Goal: Task Accomplishment & Management: Use online tool/utility

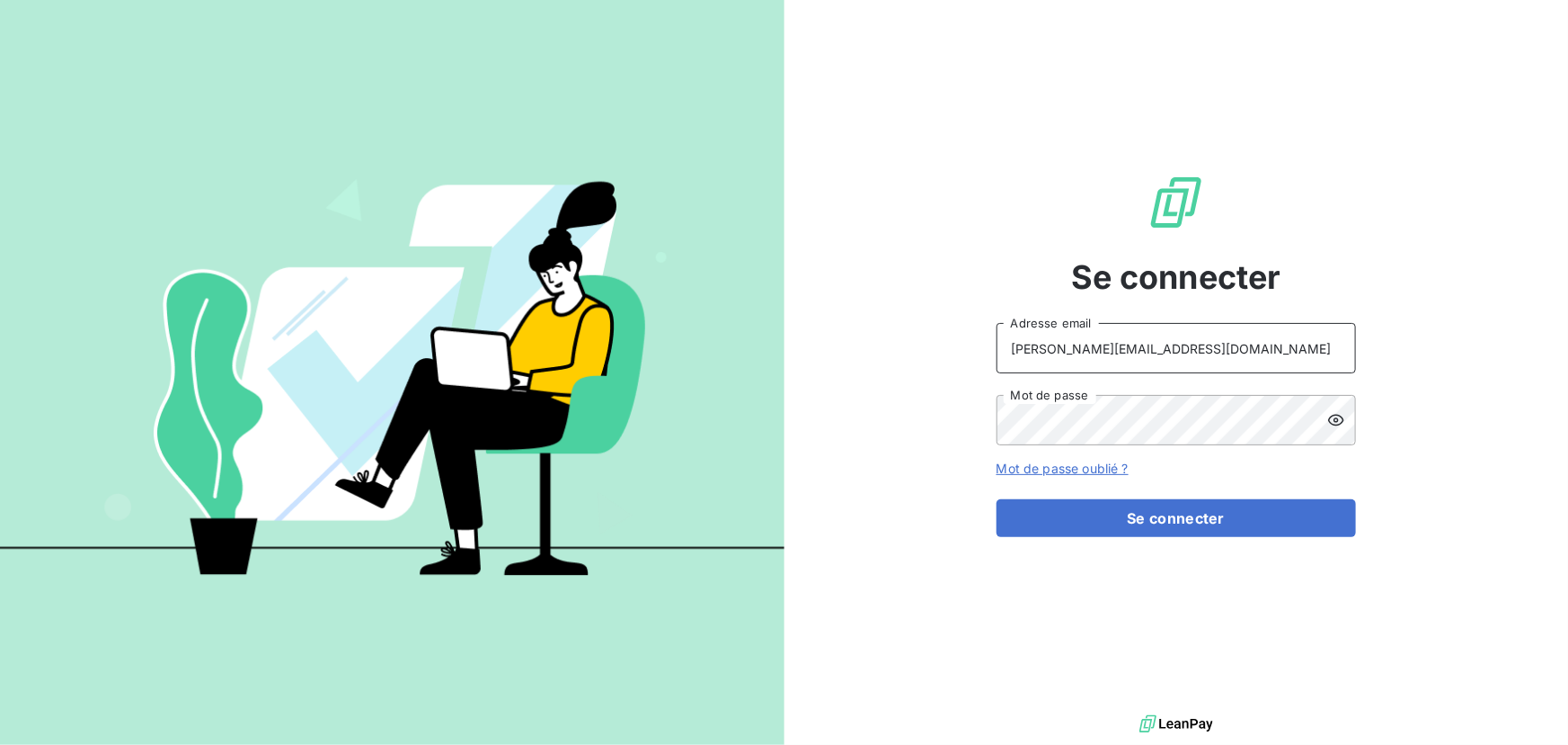
click at [1087, 323] on input "[PERSON_NAME][EMAIL_ADDRESS][DOMAIN_NAME]" at bounding box center [1177, 347] width 360 height 50
click at [1089, 348] on input "[PERSON_NAME][EMAIL_ADDRESS][DOMAIN_NAME]" at bounding box center [1177, 347] width 360 height 50
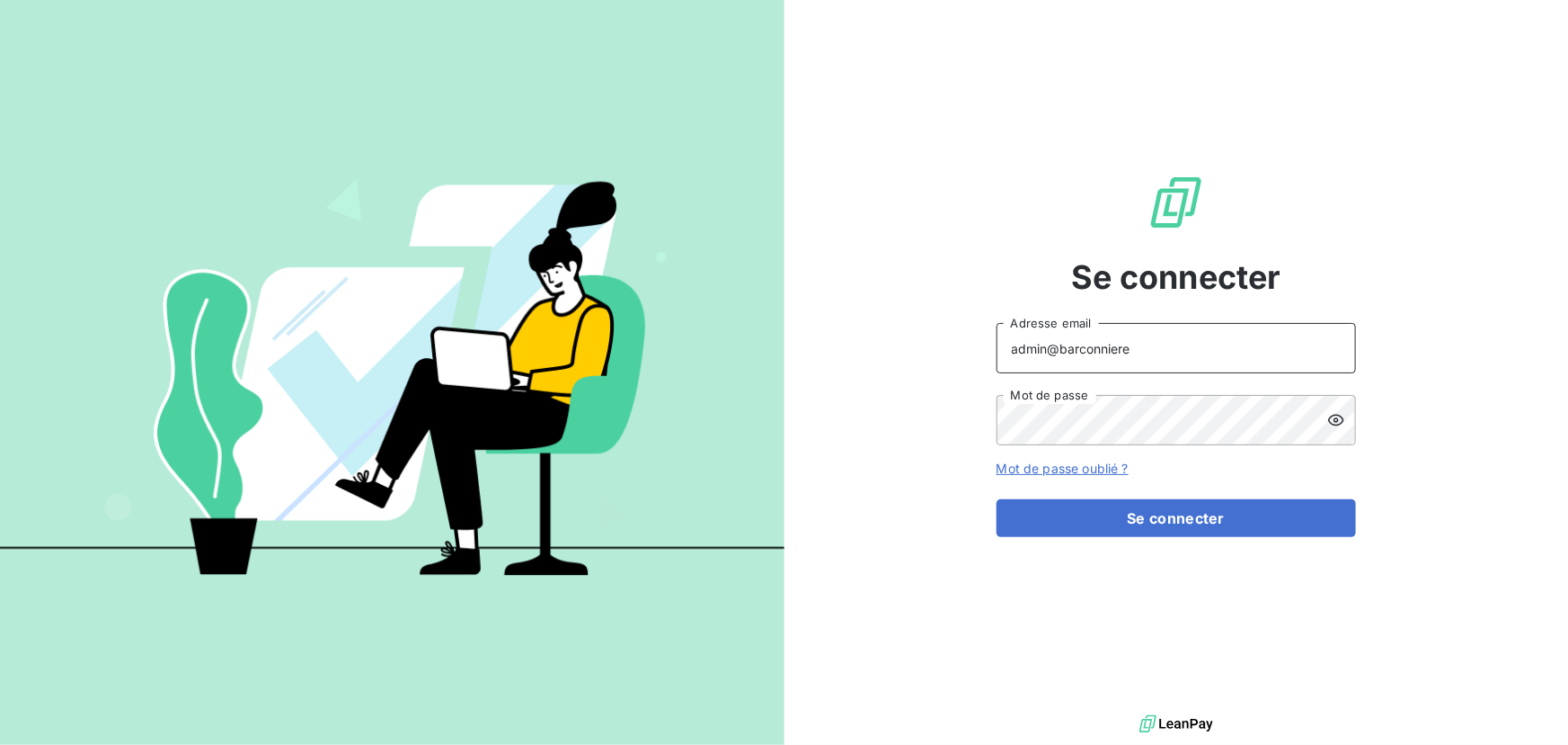
type input "admin@barconniere"
click at [997, 499] on button "Se connecter" at bounding box center [1177, 518] width 360 height 37
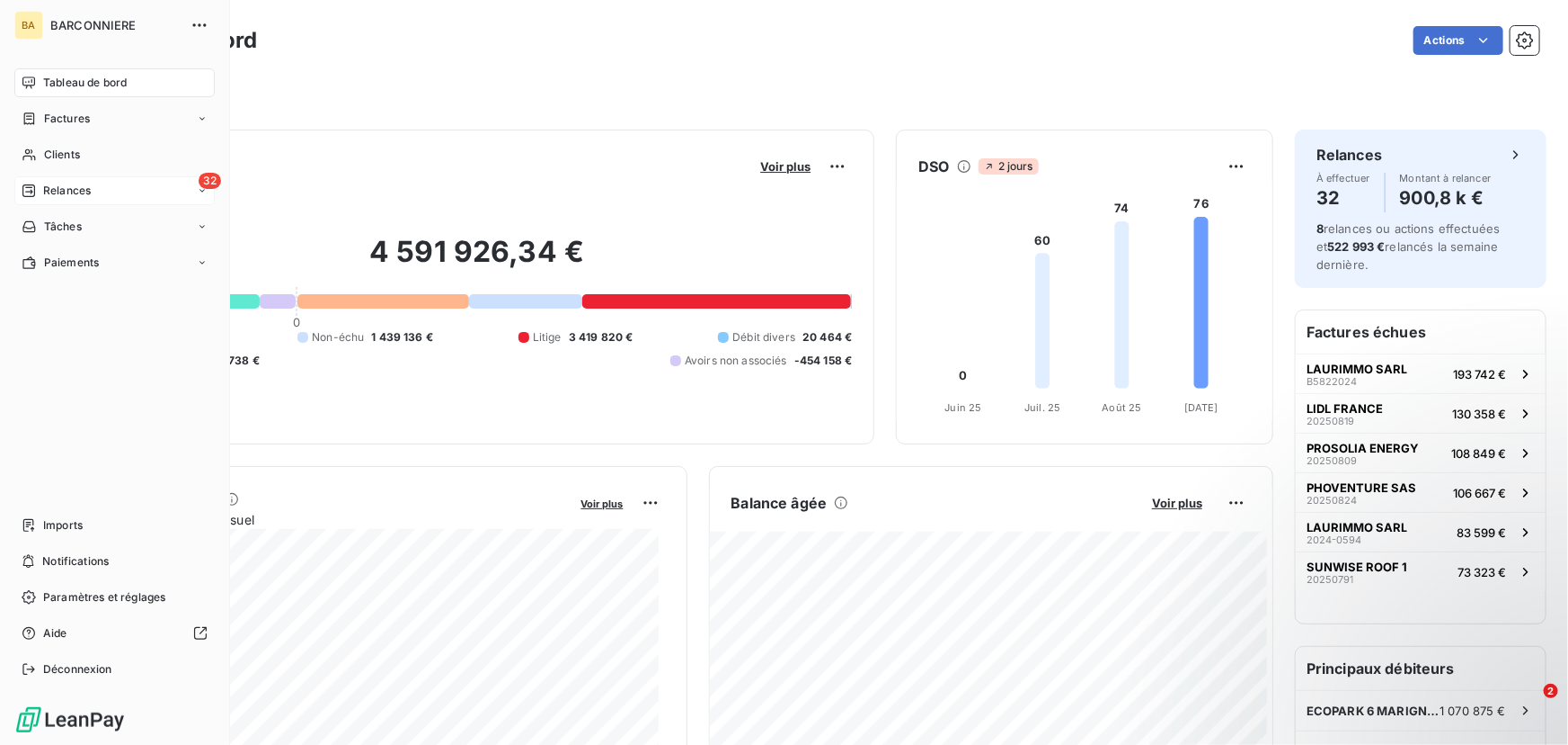
click at [67, 195] on span "Relances" at bounding box center [67, 191] width 47 height 16
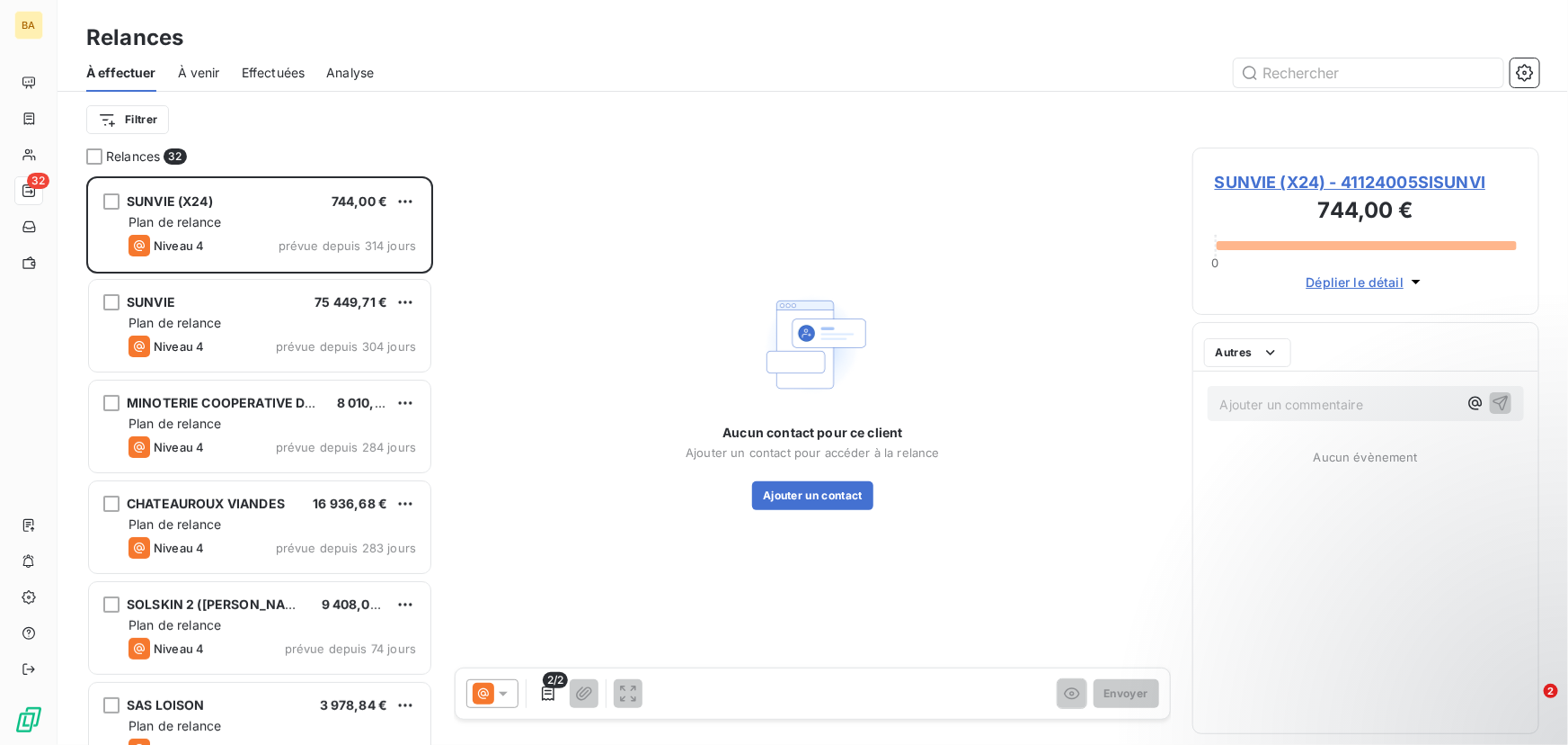
scroll to position [556, 334]
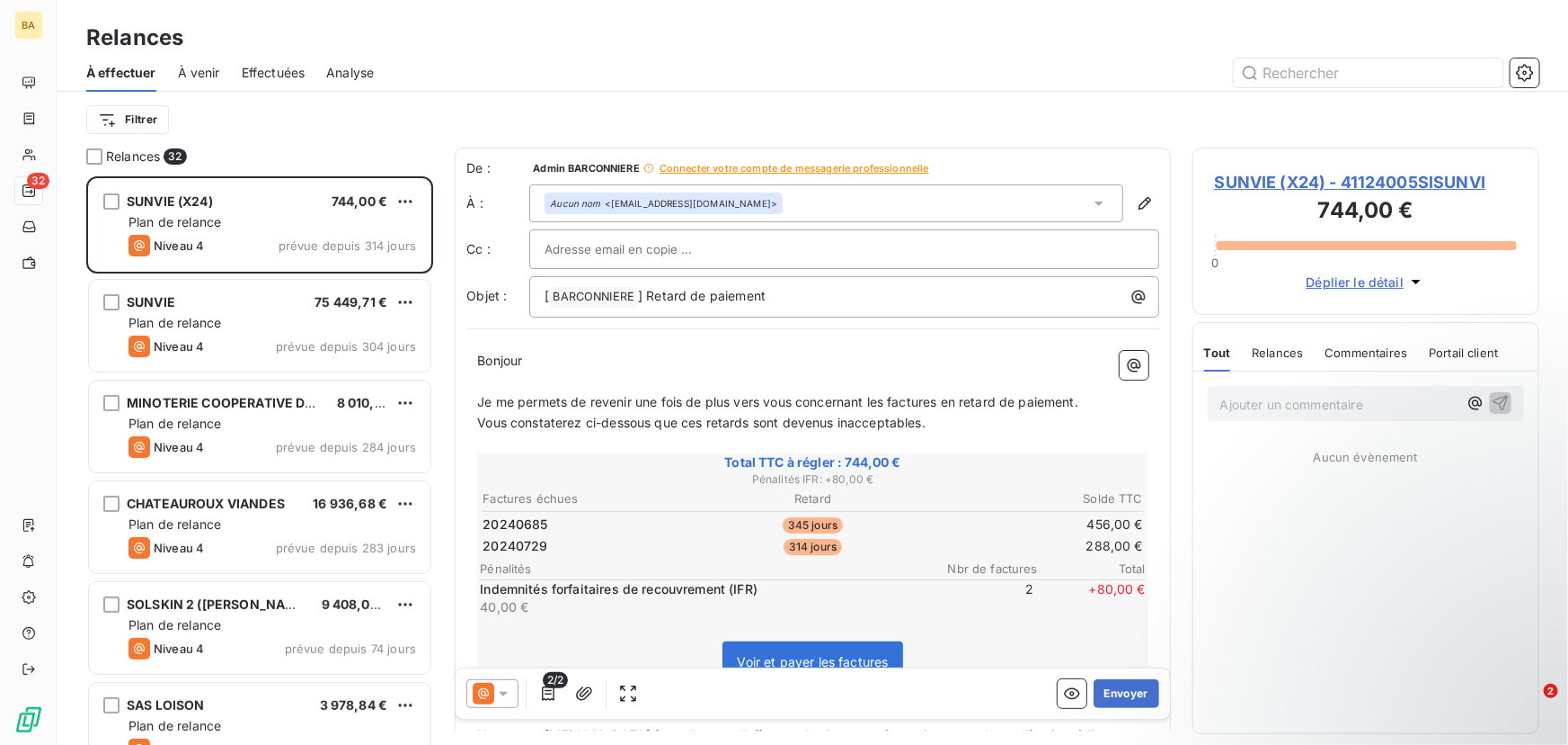
click at [373, 72] on span "Analyse" at bounding box center [350, 73] width 47 height 18
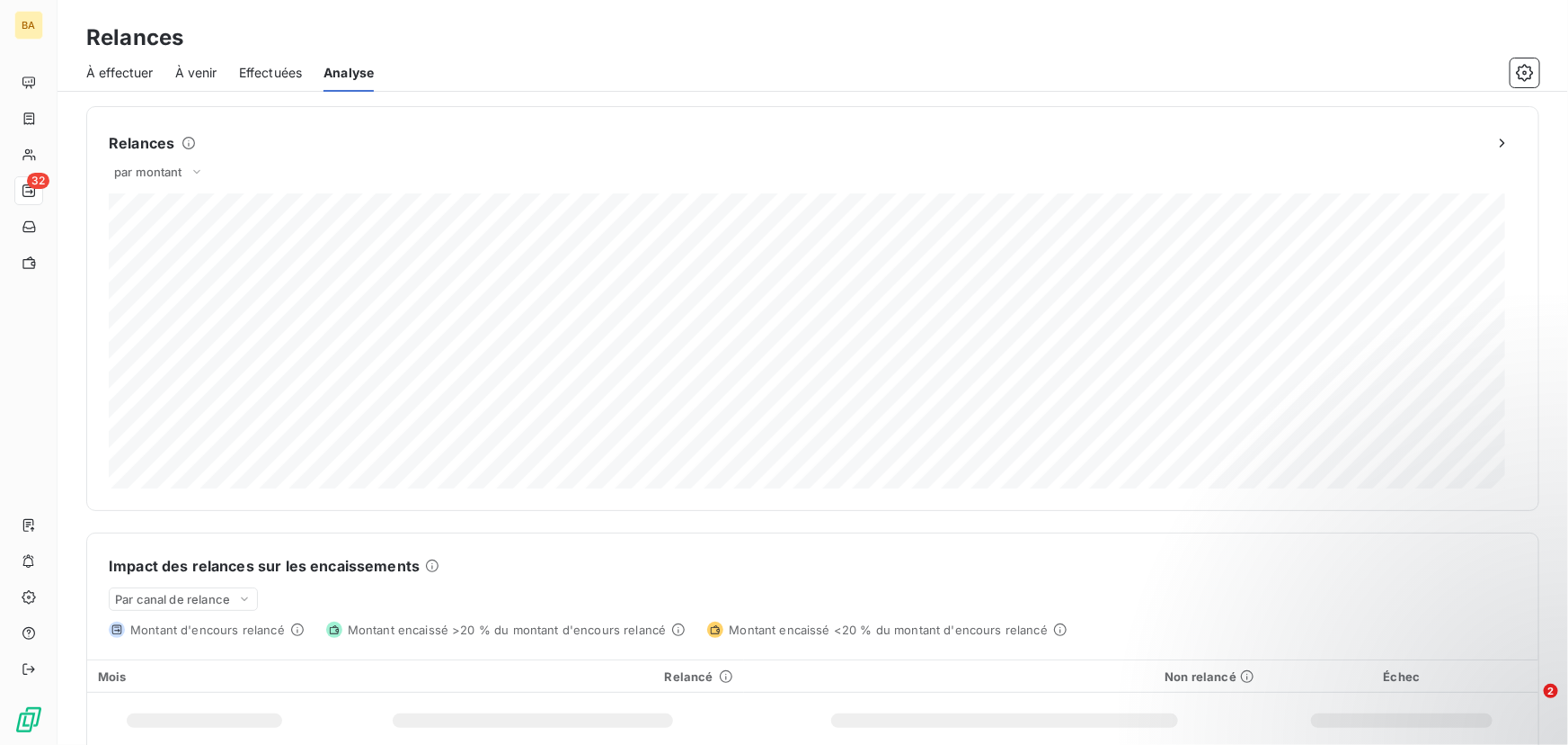
click at [277, 72] on span "Effectuées" at bounding box center [270, 73] width 64 height 18
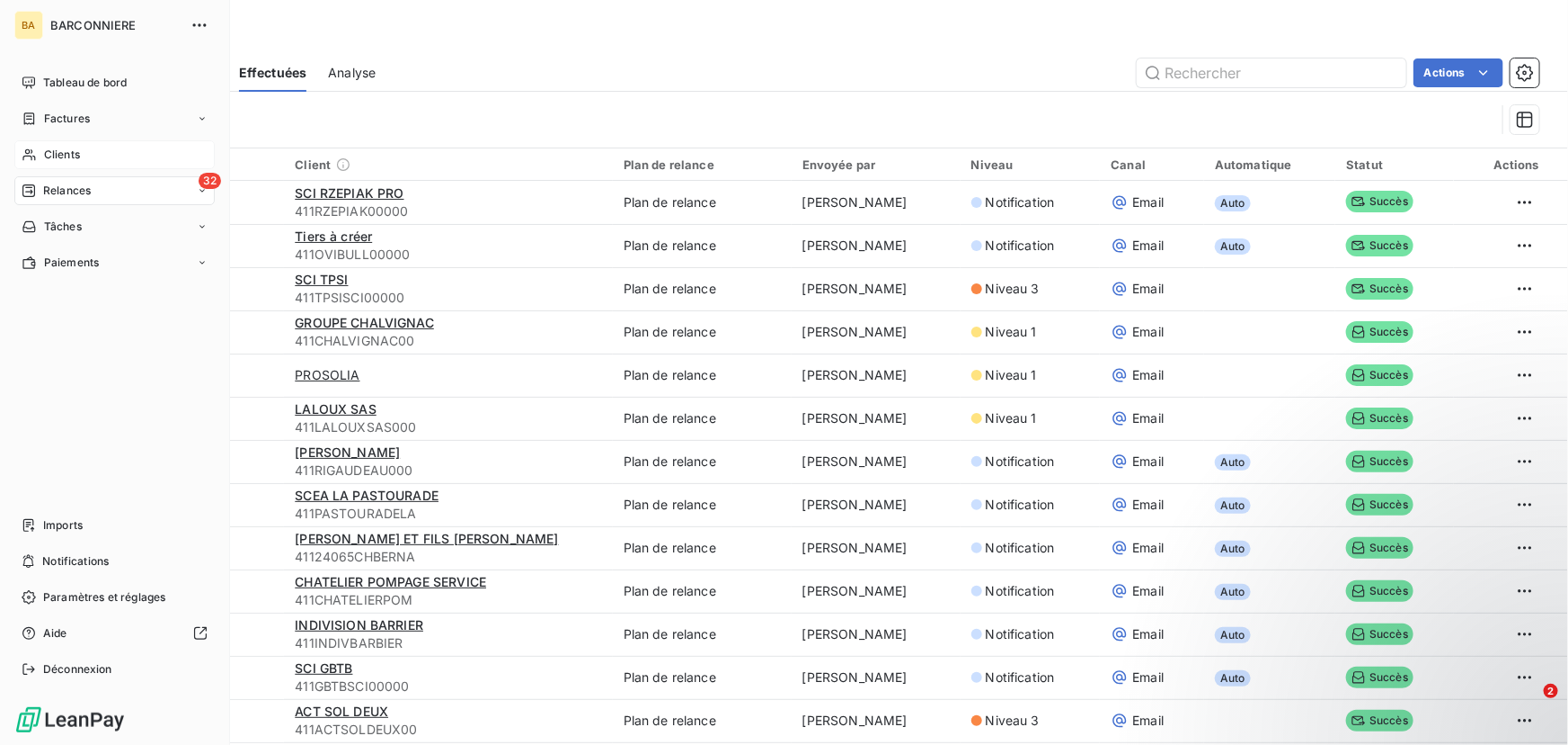
click at [54, 157] on span "Clients" at bounding box center [62, 154] width 36 height 16
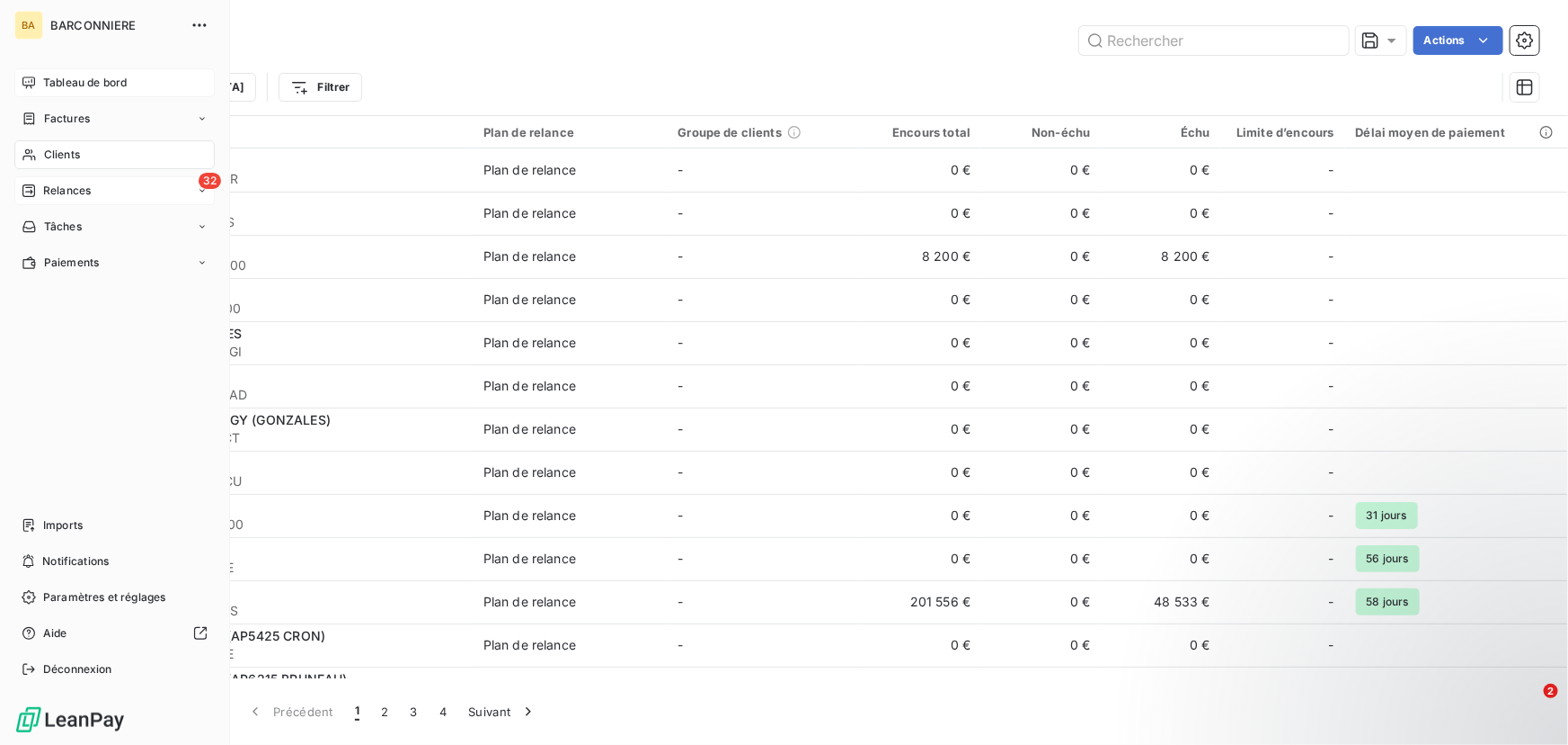
click at [109, 78] on span "Tableau de bord" at bounding box center [84, 83] width 84 height 16
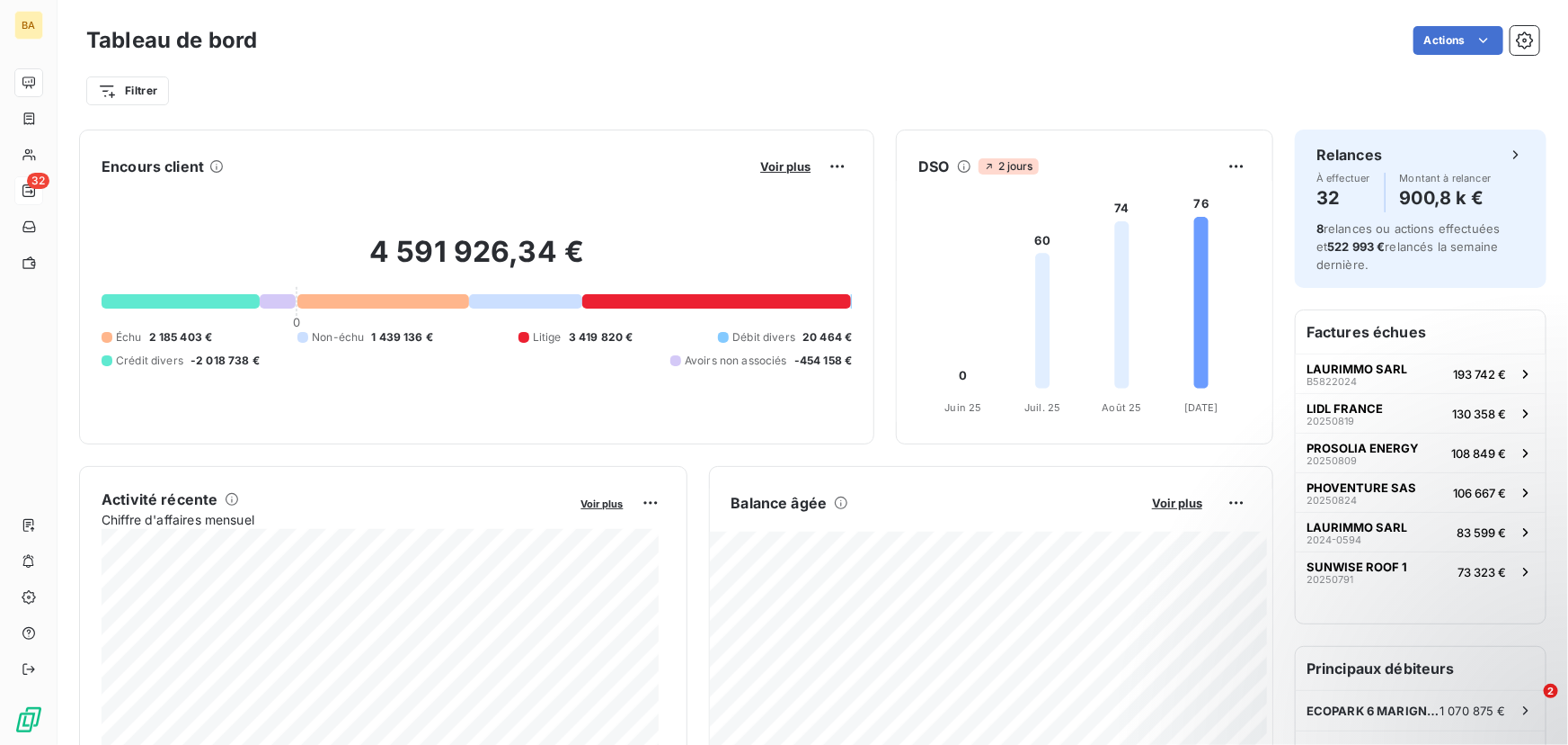
click at [1125, 85] on div "Filtrer" at bounding box center [812, 90] width 1453 height 34
click at [1170, 63] on div "Filtrer" at bounding box center [812, 83] width 1453 height 48
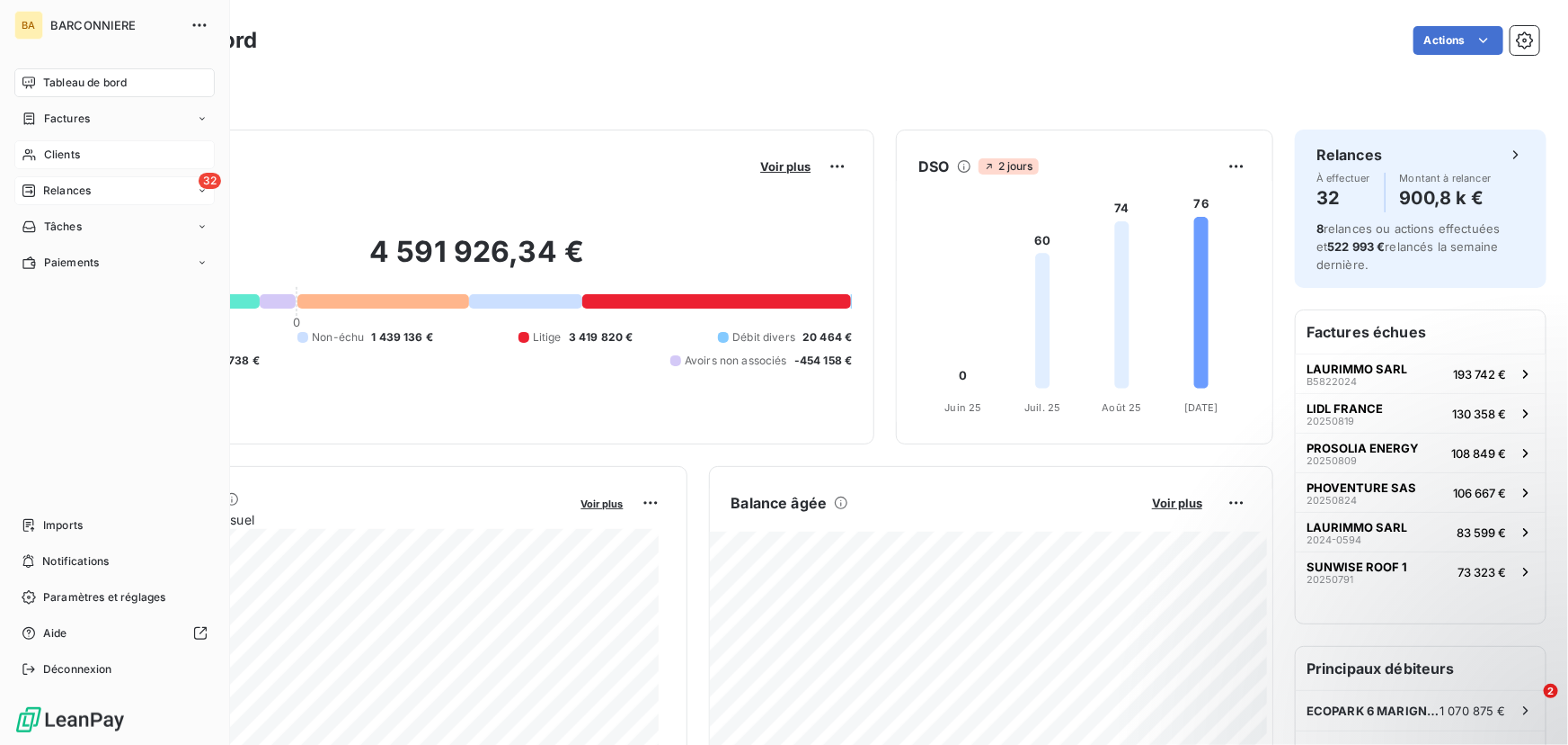
click at [56, 151] on span "Clients" at bounding box center [62, 154] width 36 height 16
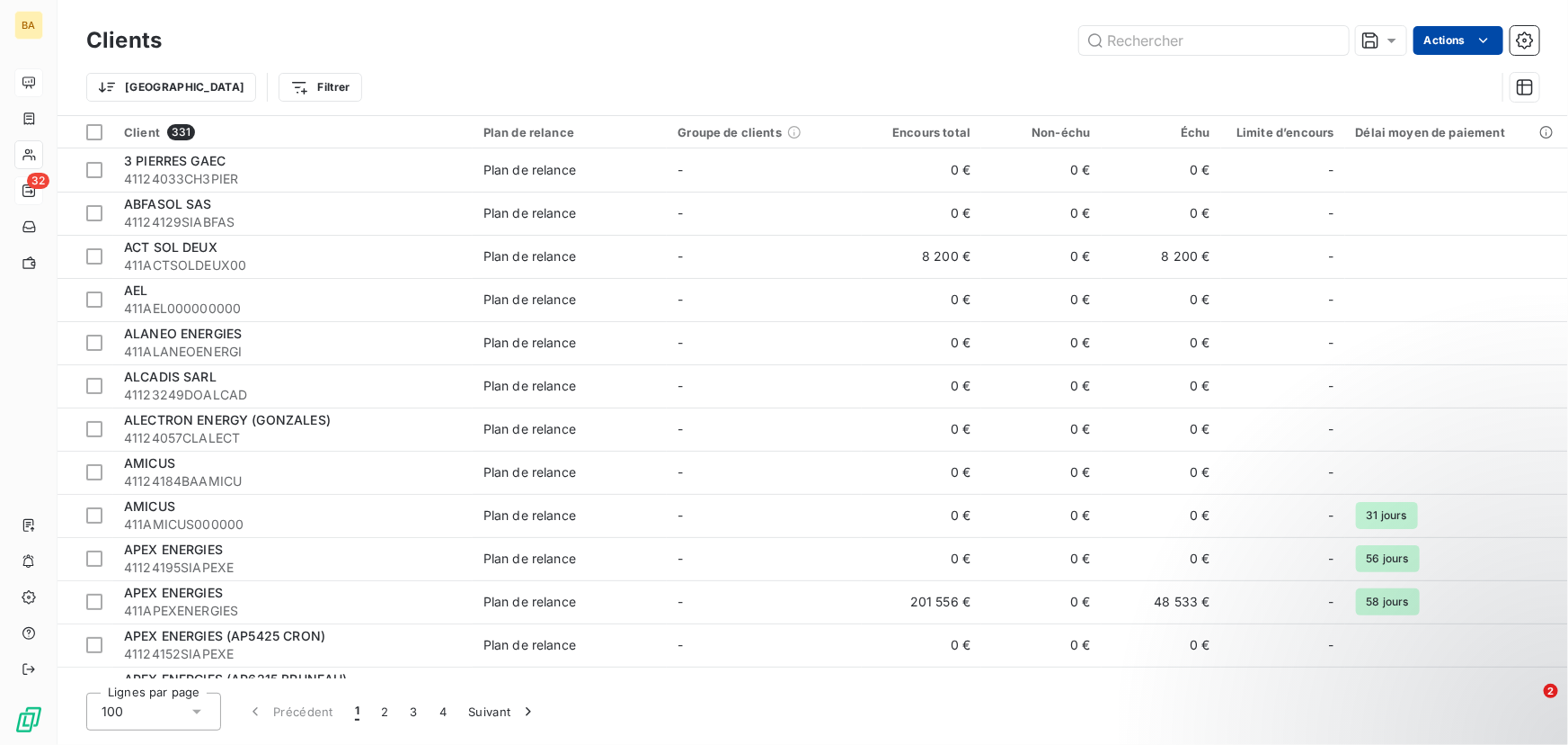
click at [1461, 40] on html "BA 32 Clients Actions Trier Filtrer Client 331 Plan de relance Groupe de client…" at bounding box center [784, 372] width 1568 height 745
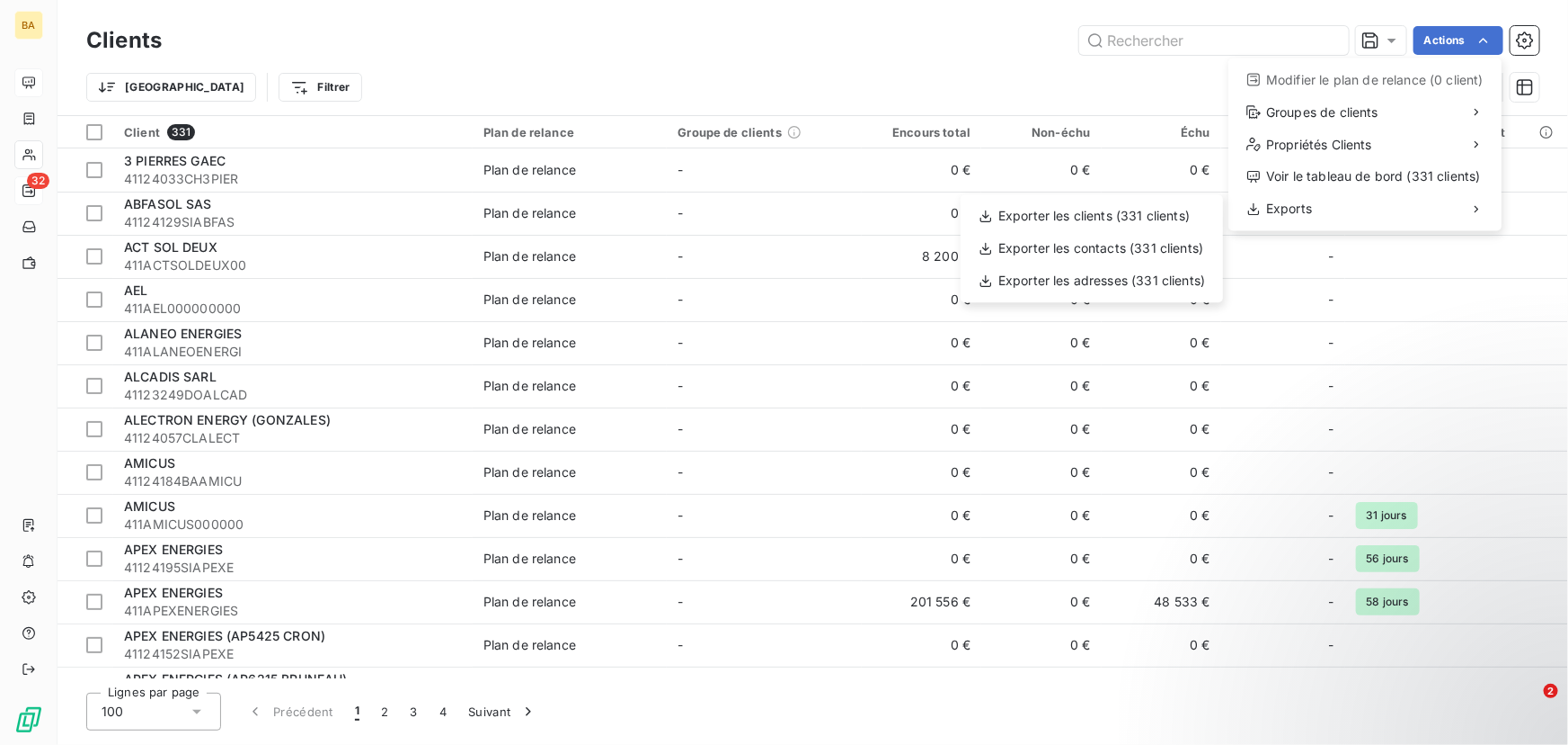
click at [1465, 37] on html "BA 32 Clients Actions Modifier le plan de relance (0 client) Groupes de clients…" at bounding box center [784, 372] width 1568 height 745
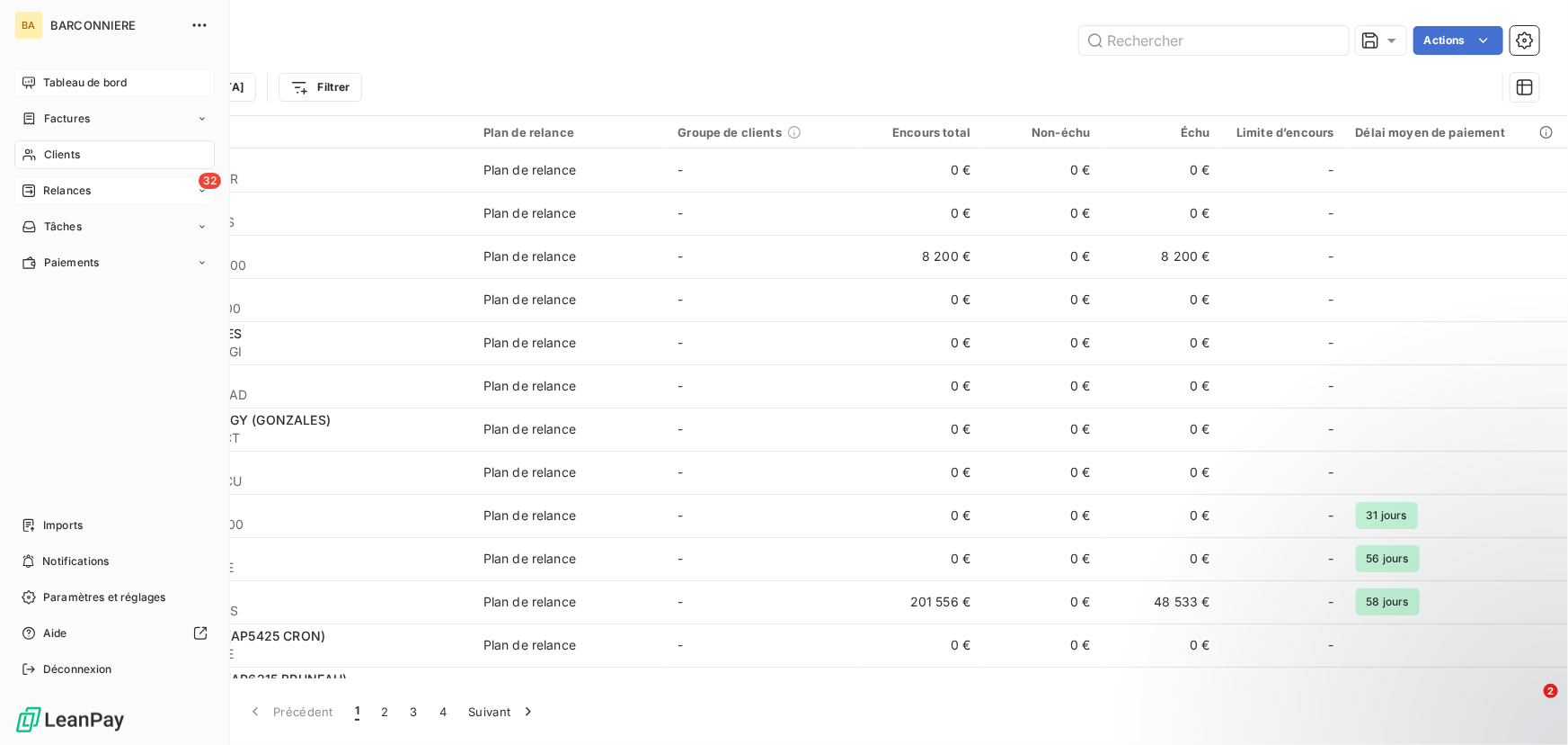
click at [31, 80] on icon at bounding box center [28, 83] width 13 height 12
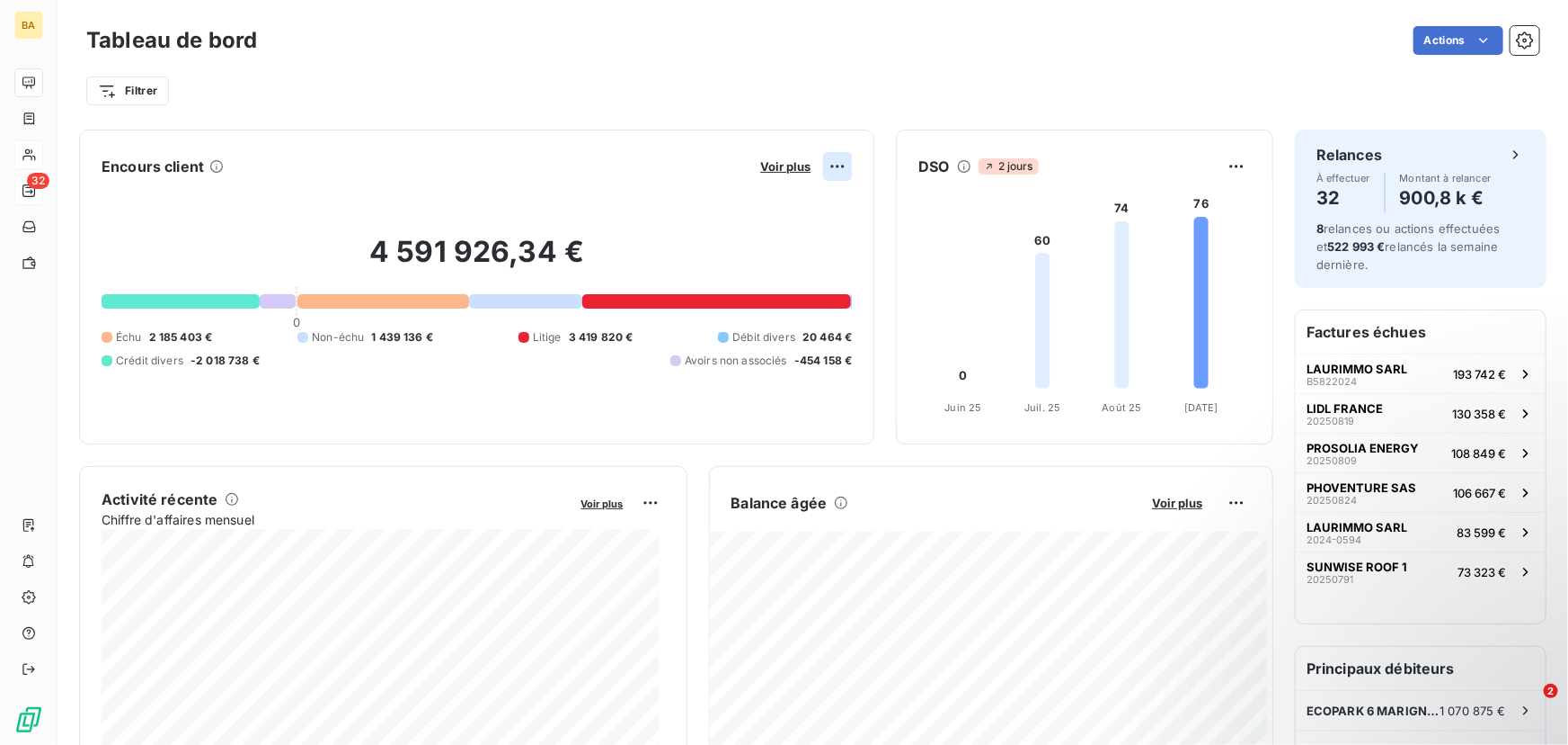
click at [826, 161] on html "BA 32 Tableau de bord Actions Filtrer Encours client Voir plus 4 591 926,34 € 0…" at bounding box center [784, 372] width 1568 height 745
click at [1321, 100] on html "BA 32 Tableau de bord Actions Filtrer Encours client Voir plus 4 591 926,34 € 0…" at bounding box center [784, 372] width 1568 height 745
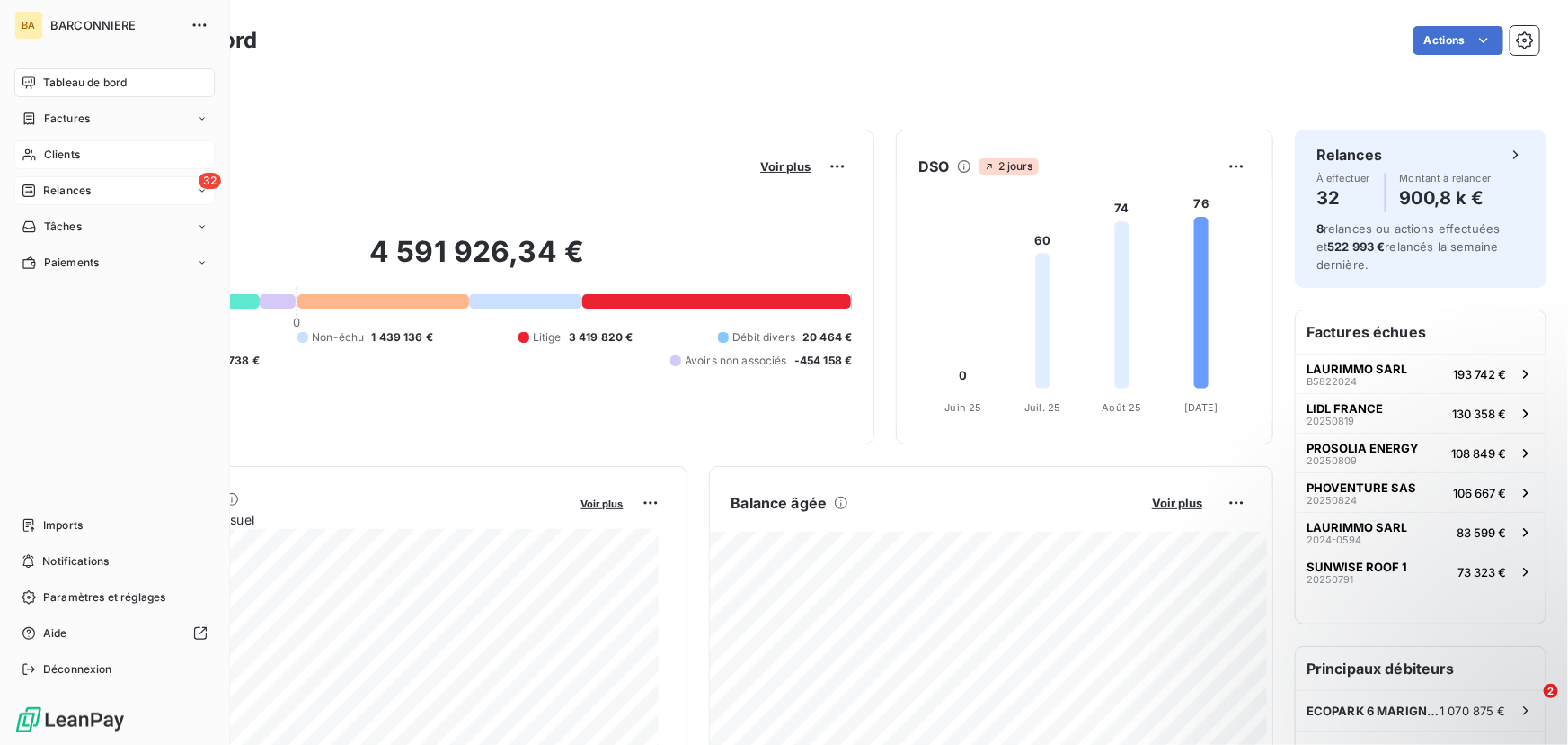
click at [59, 189] on span "Relances" at bounding box center [67, 191] width 47 height 16
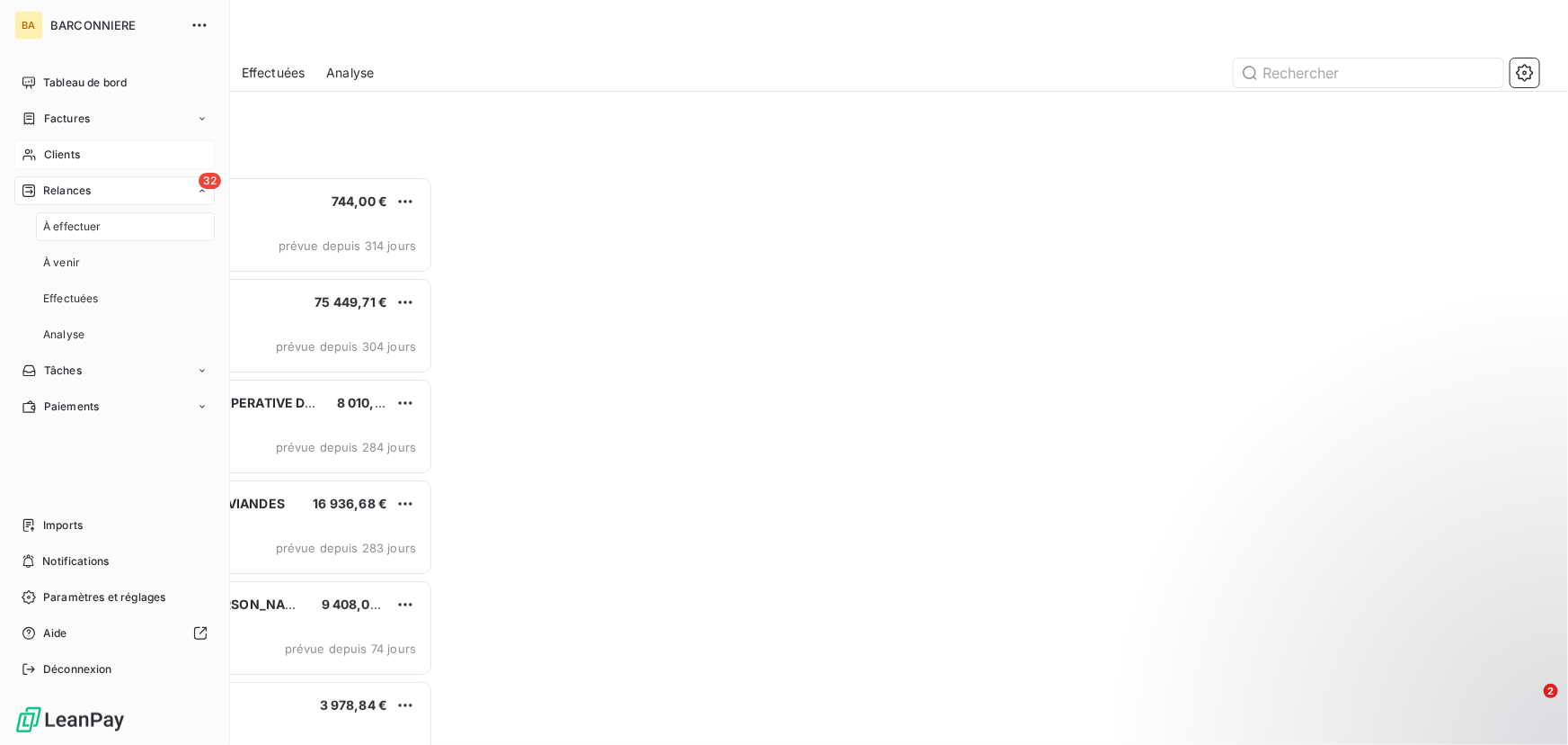
click at [82, 228] on span "À effectuer" at bounding box center [72, 226] width 58 height 16
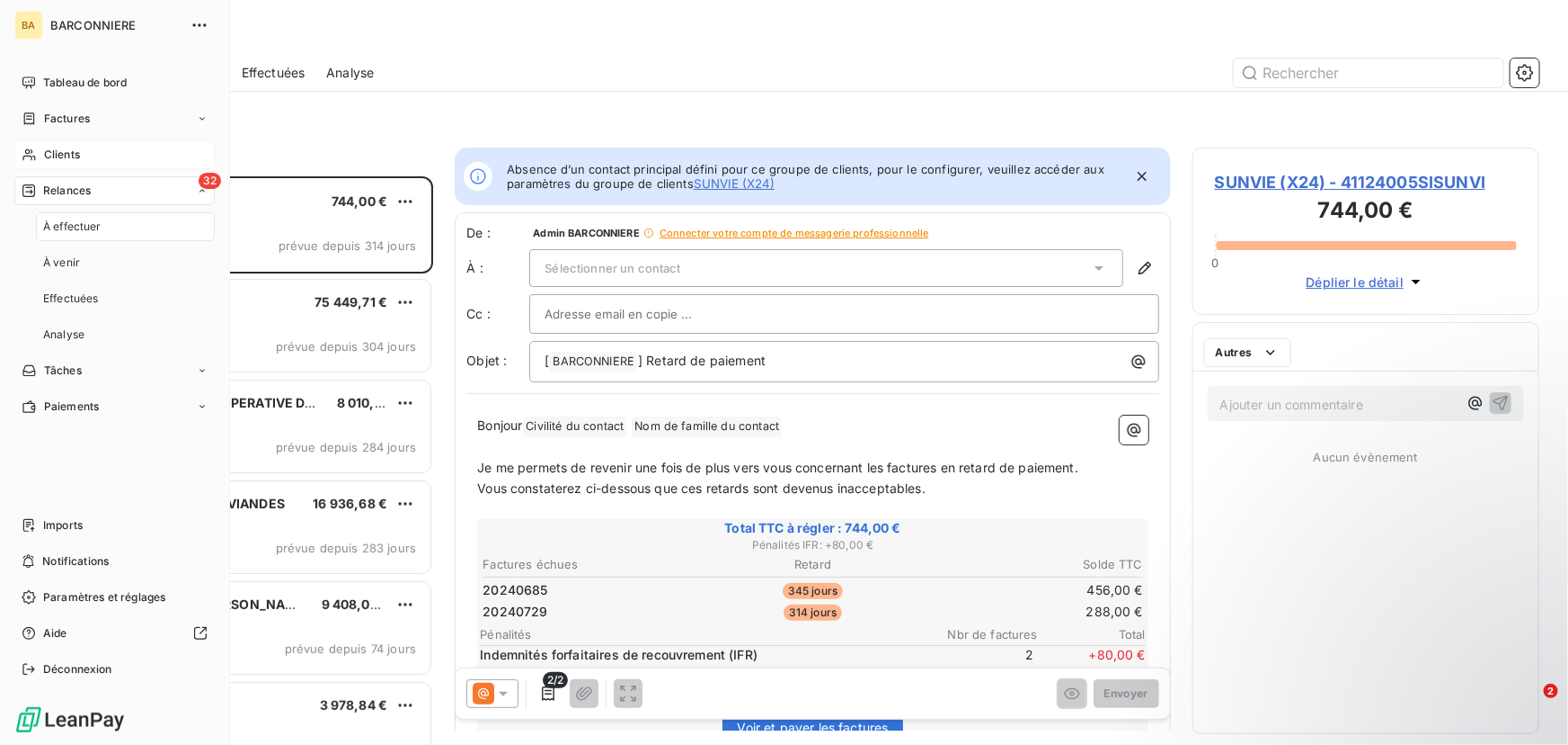
scroll to position [556, 334]
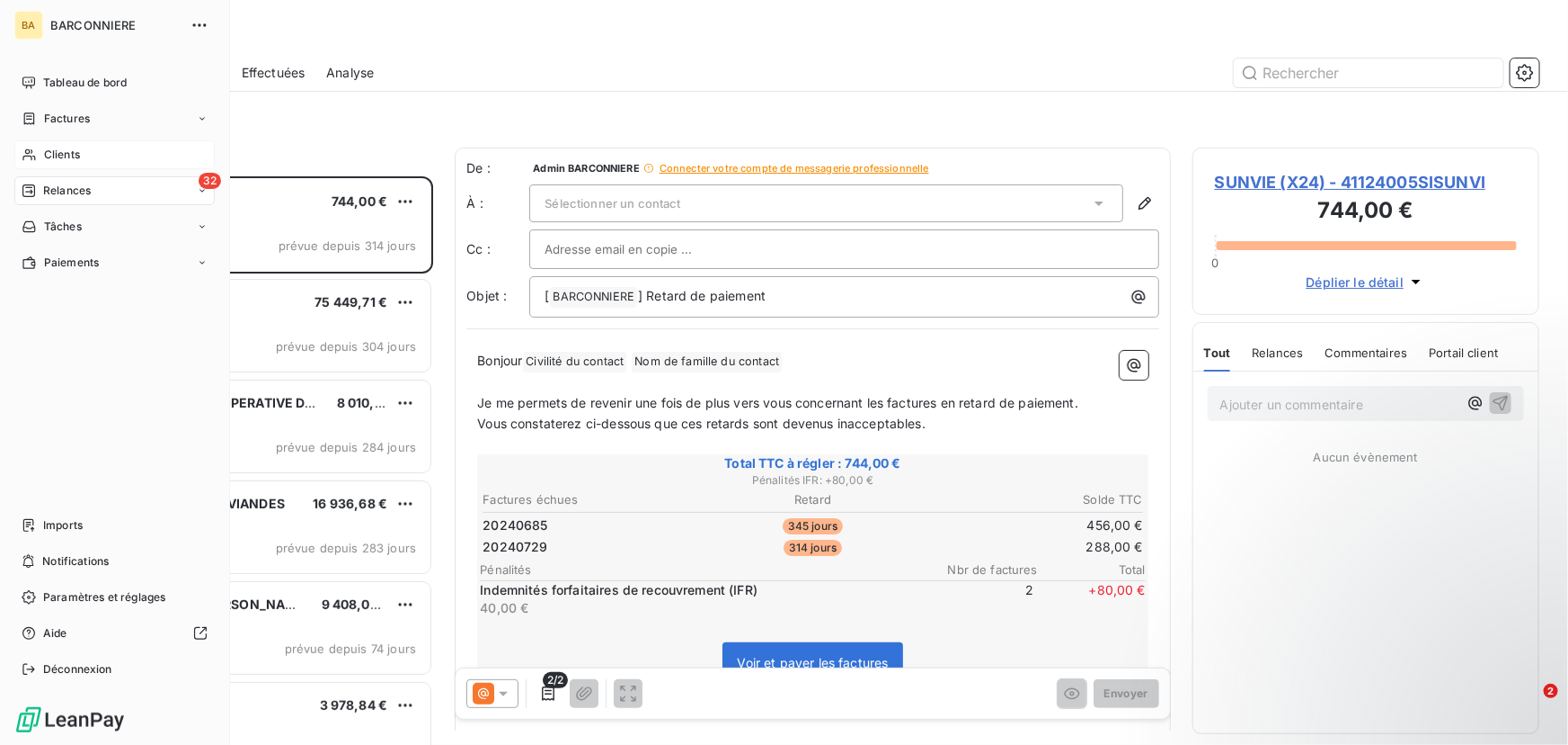
click at [38, 153] on div "Clients" at bounding box center [115, 154] width 200 height 29
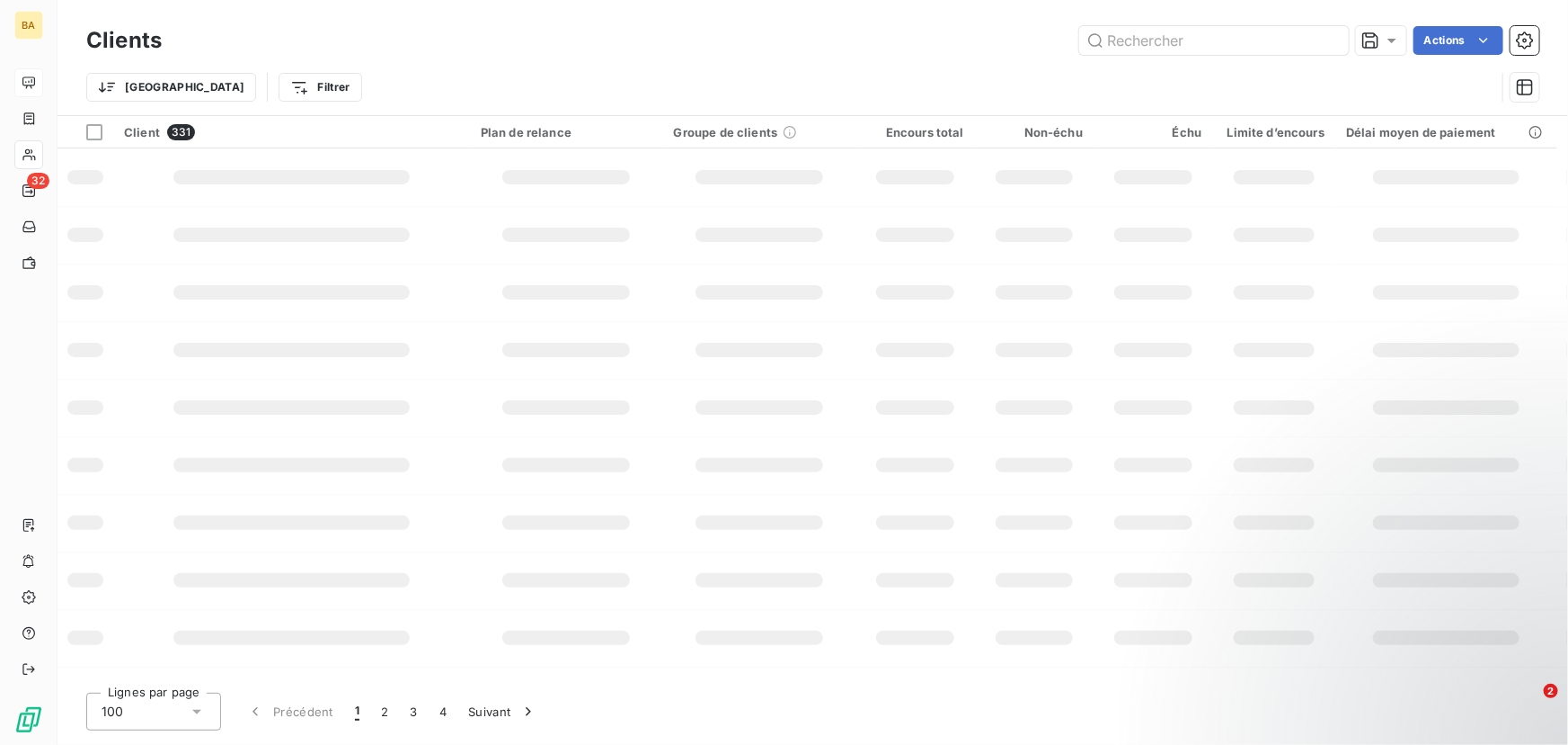
click at [29, 81] on icon at bounding box center [28, 83] width 15 height 15
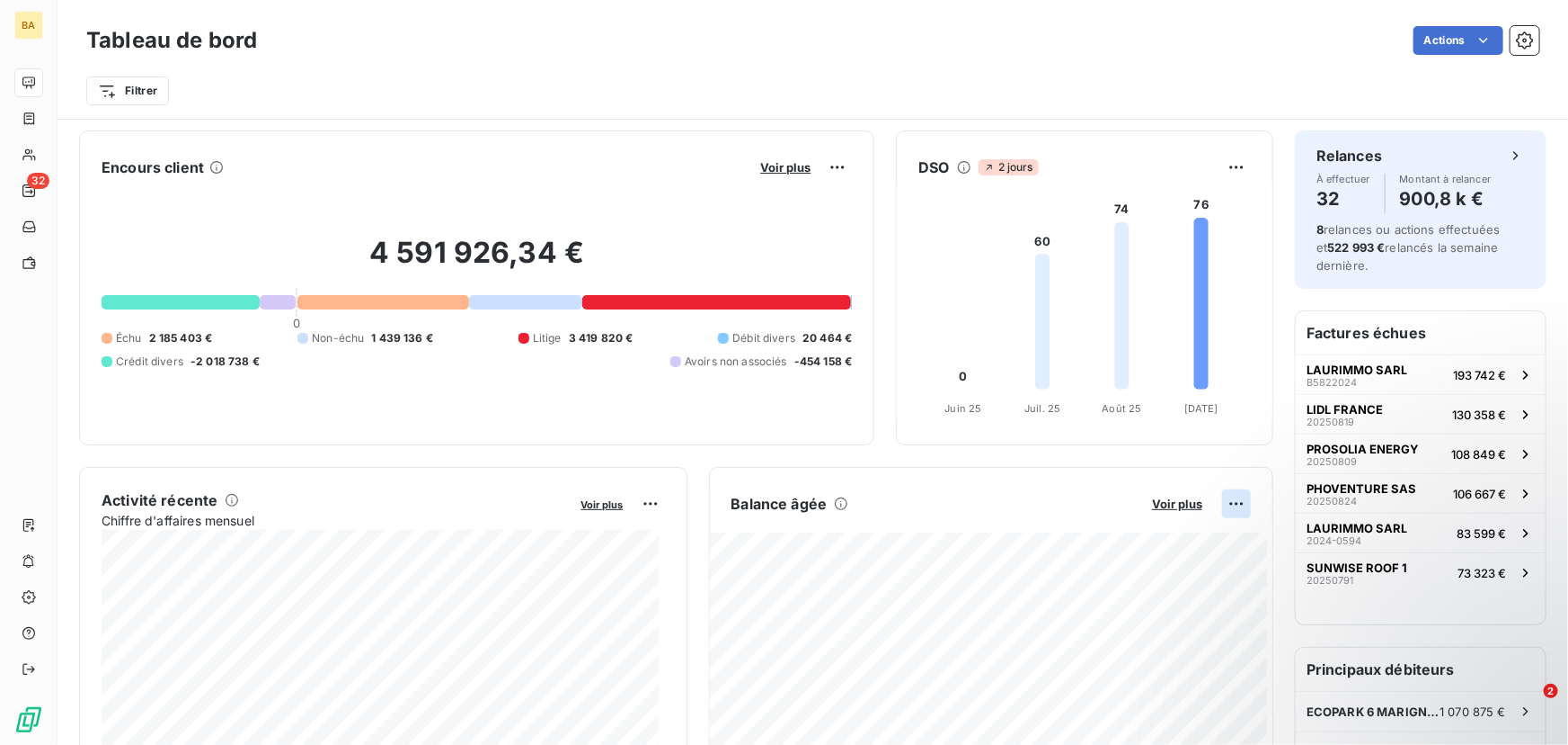
click at [1221, 506] on html "BA 32 Tableau de bord Actions Filtrer Encours client Voir plus 4 591 926,34 € 0…" at bounding box center [784, 372] width 1568 height 745
click at [945, 474] on html "BA 32 Tableau de bord Actions Filtrer Encours client Voir plus 4 591 926,34 € 0…" at bounding box center [784, 372] width 1568 height 745
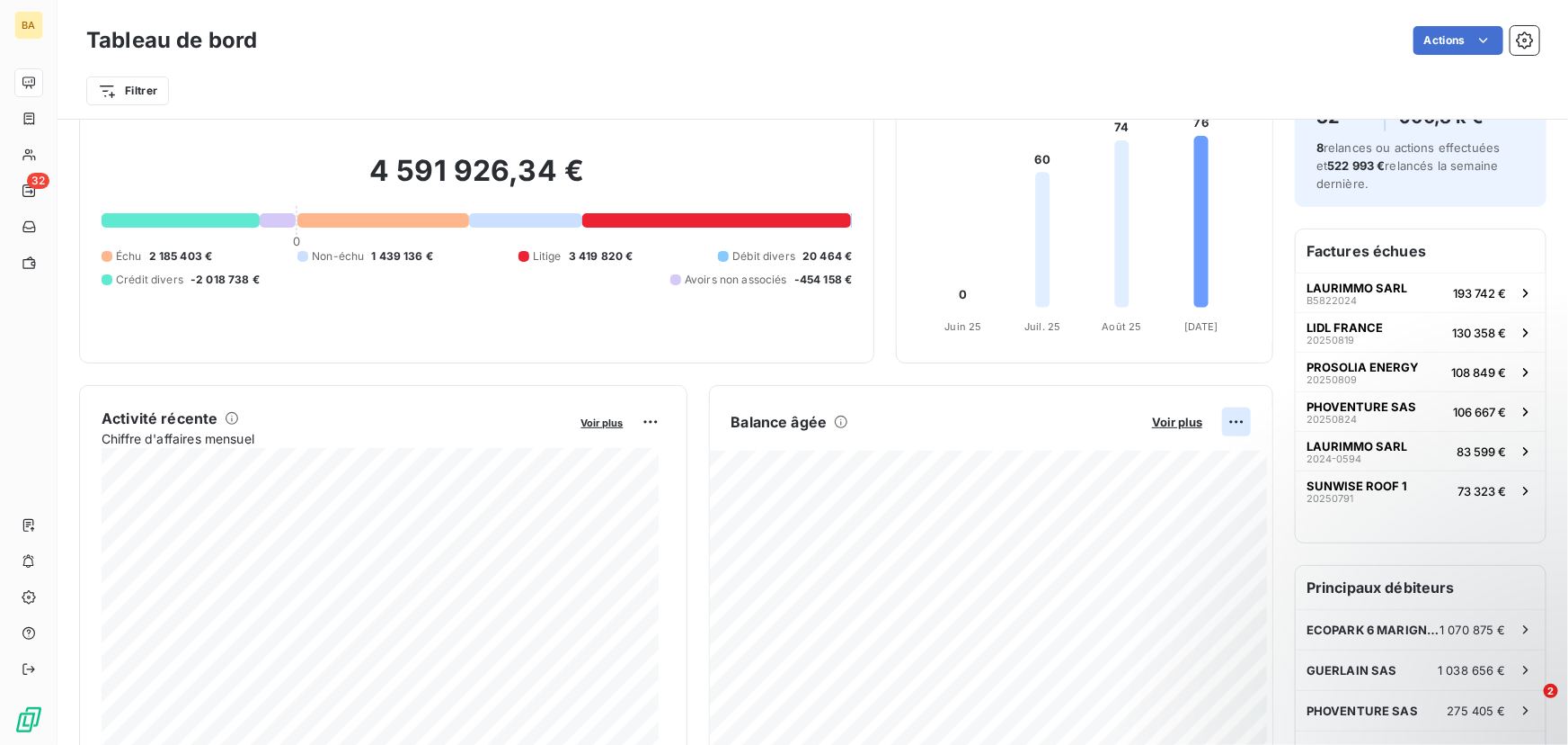
click at [1224, 417] on html "BA 32 Tableau de bord Actions Filtrer Encours client Voir plus 4 591 926,34 € 0…" at bounding box center [784, 372] width 1568 height 745
click at [988, 398] on html "BA 32 Tableau de bord Actions Filtrer Encours client Voir plus 4 591 926,34 € 0…" at bounding box center [784, 372] width 1568 height 745
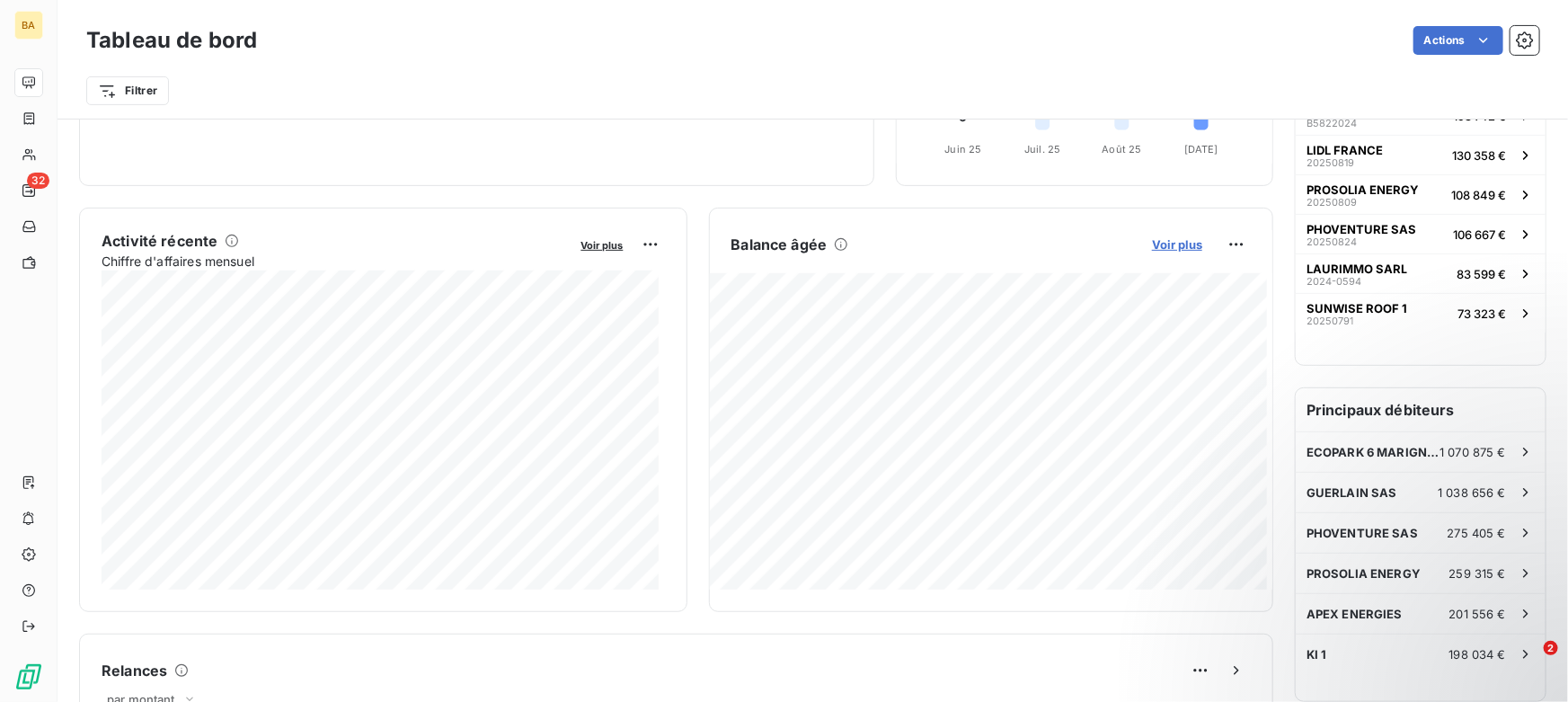
scroll to position [245, 0]
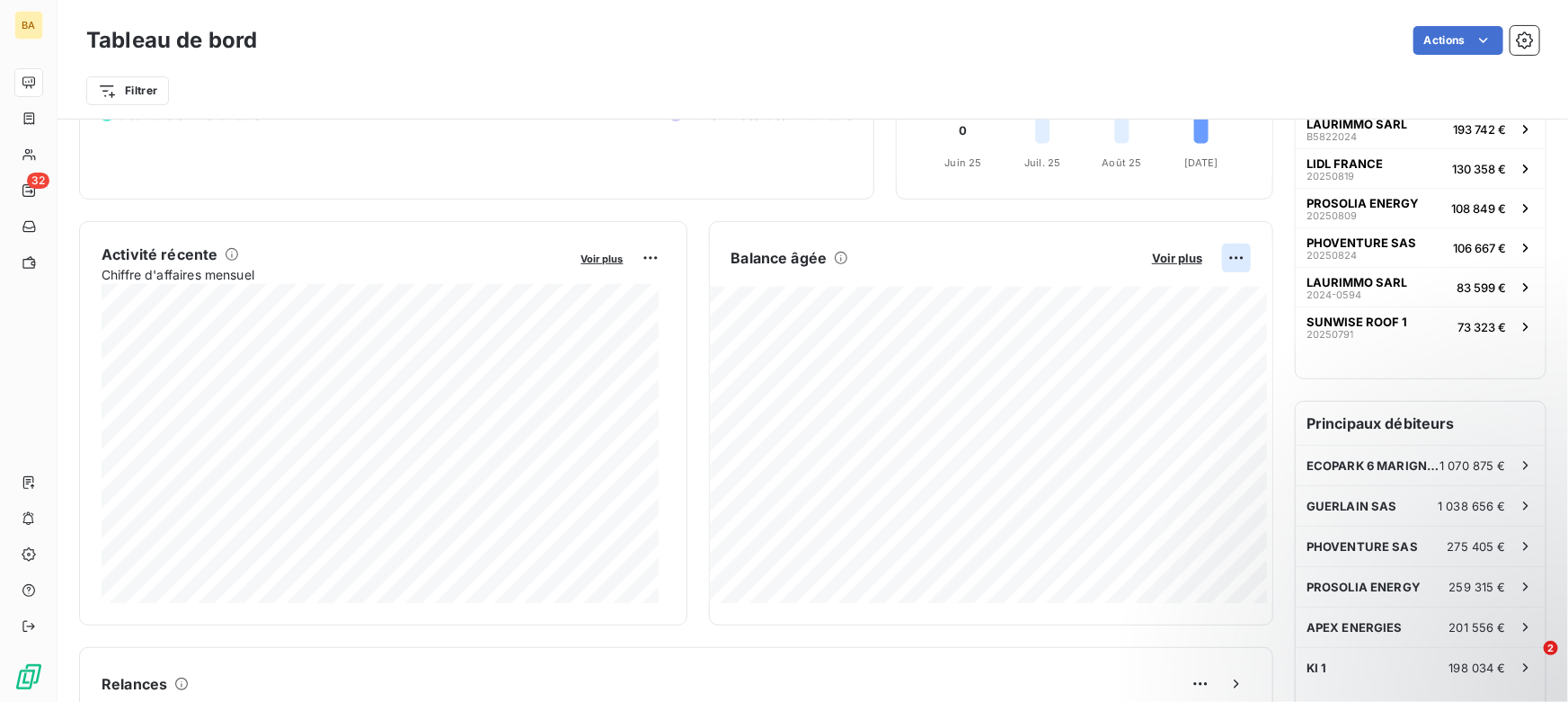
click at [1221, 256] on html "BA 32 Tableau de bord Actions Filtrer Encours client Voir plus 4 591 926,34 € 0…" at bounding box center [784, 351] width 1568 height 702
click at [914, 210] on html "BA 32 Tableau de bord Actions Filtrer Encours client Voir plus 4 591 926,34 € 0…" at bounding box center [784, 351] width 1568 height 702
click at [1227, 260] on html "BA 32 Tableau de bord Actions Filtrer Encours client Voir plus 4 591 926,34 € 0…" at bounding box center [784, 351] width 1568 height 702
click at [1201, 297] on div "Exporter" at bounding box center [1182, 296] width 100 height 28
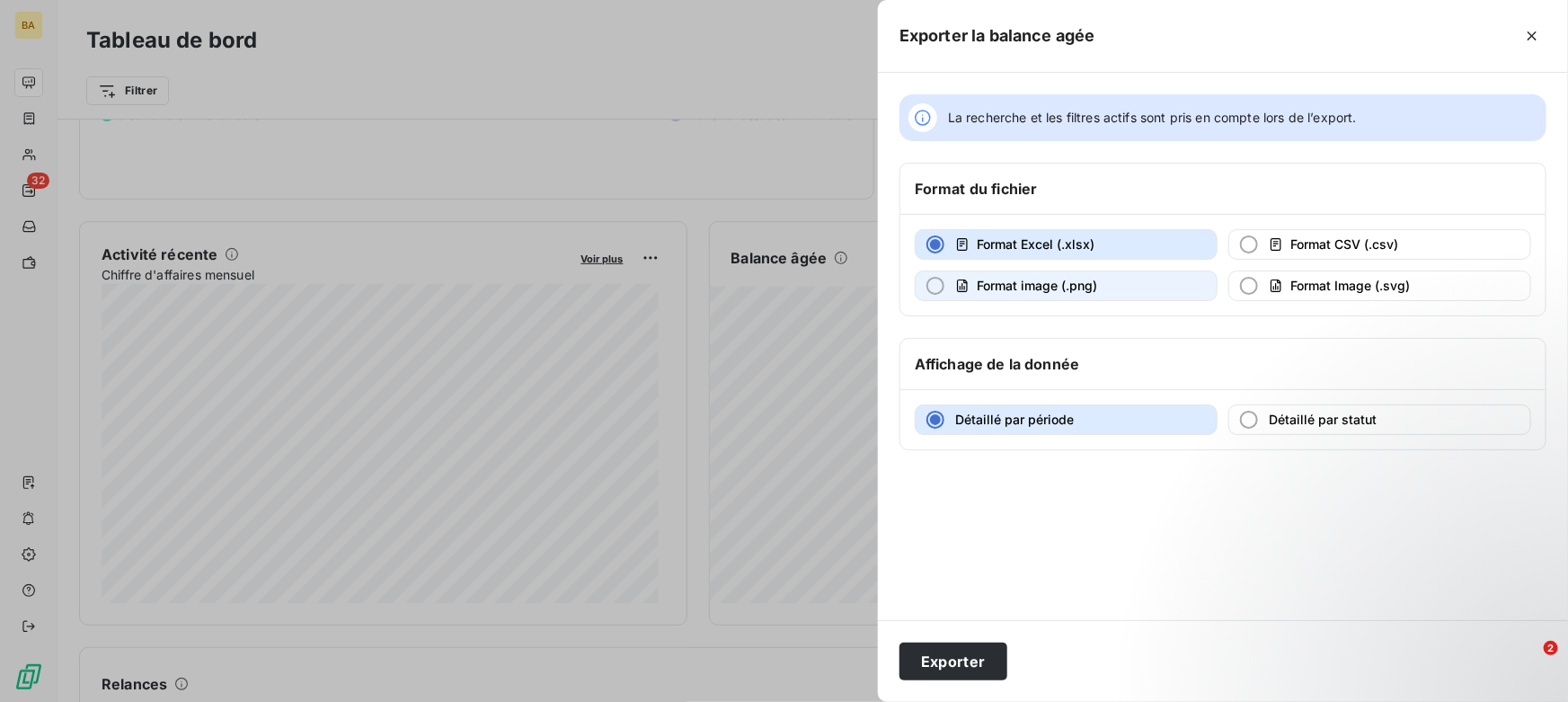
click at [971, 286] on div "Format image (.png)" at bounding box center [1027, 286] width 142 height 18
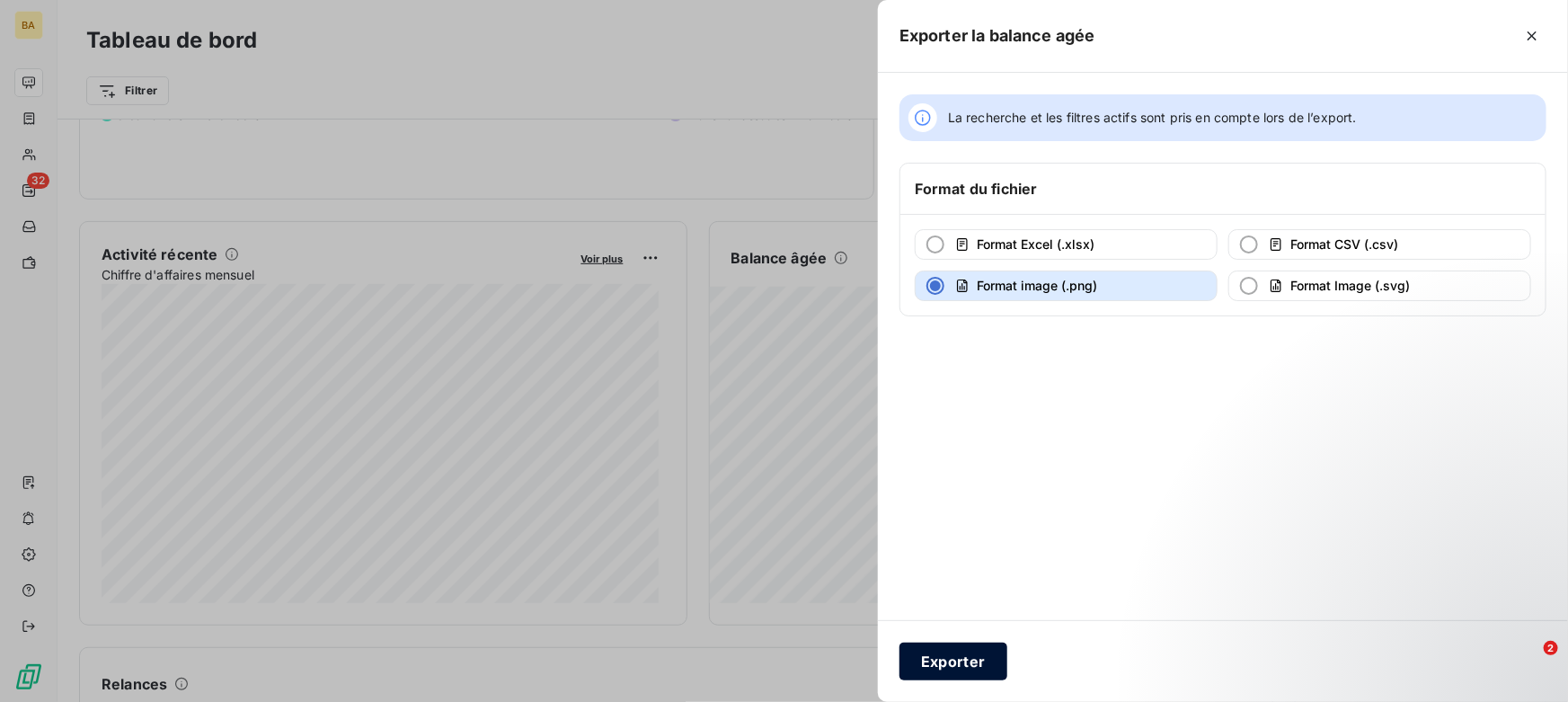
click at [943, 665] on button "Exporter" at bounding box center [954, 661] width 108 height 37
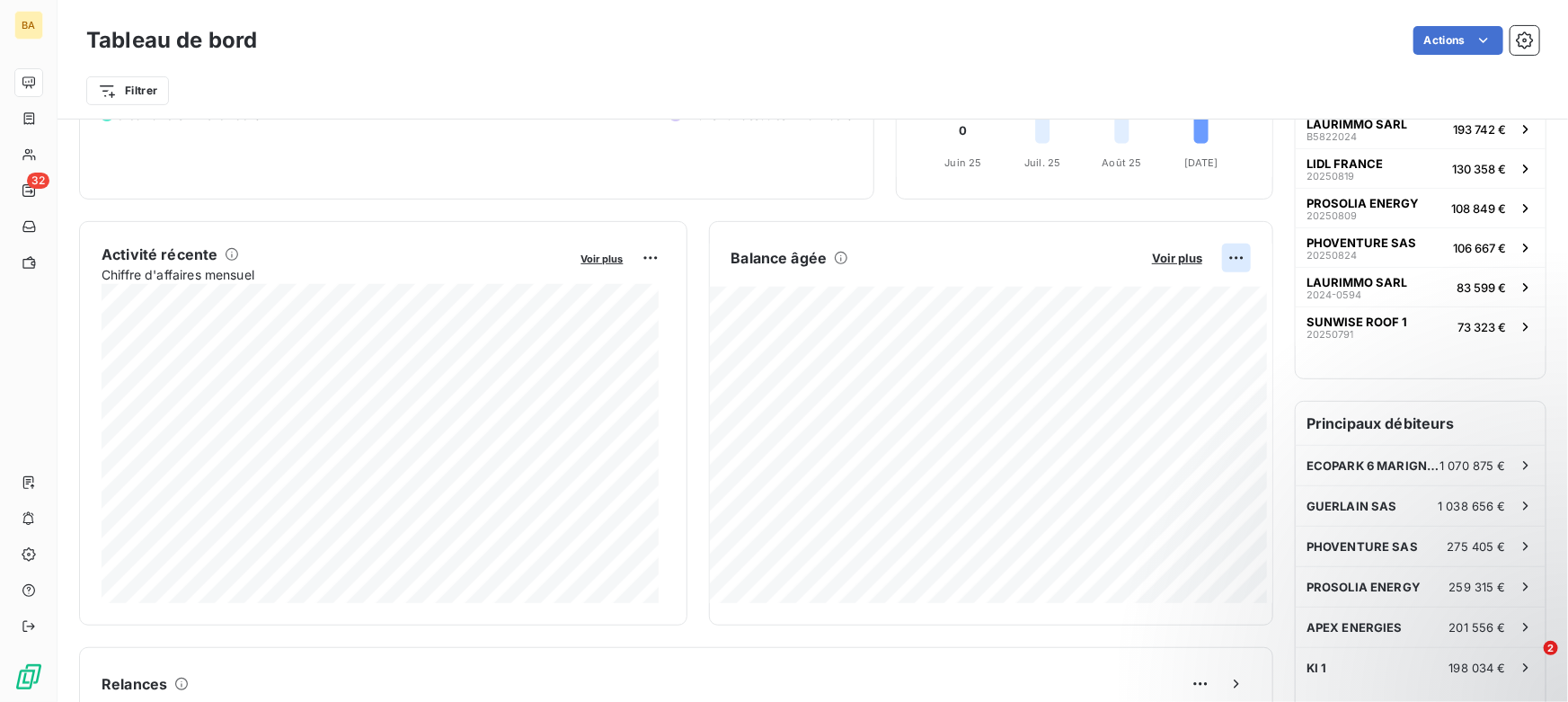
click at [1225, 257] on html "BA 32 Tableau de bord Actions Filtrer Encours client Voir plus 4 591 926,34 € 0…" at bounding box center [784, 351] width 1568 height 702
click at [1204, 292] on div "Exporter" at bounding box center [1182, 296] width 100 height 28
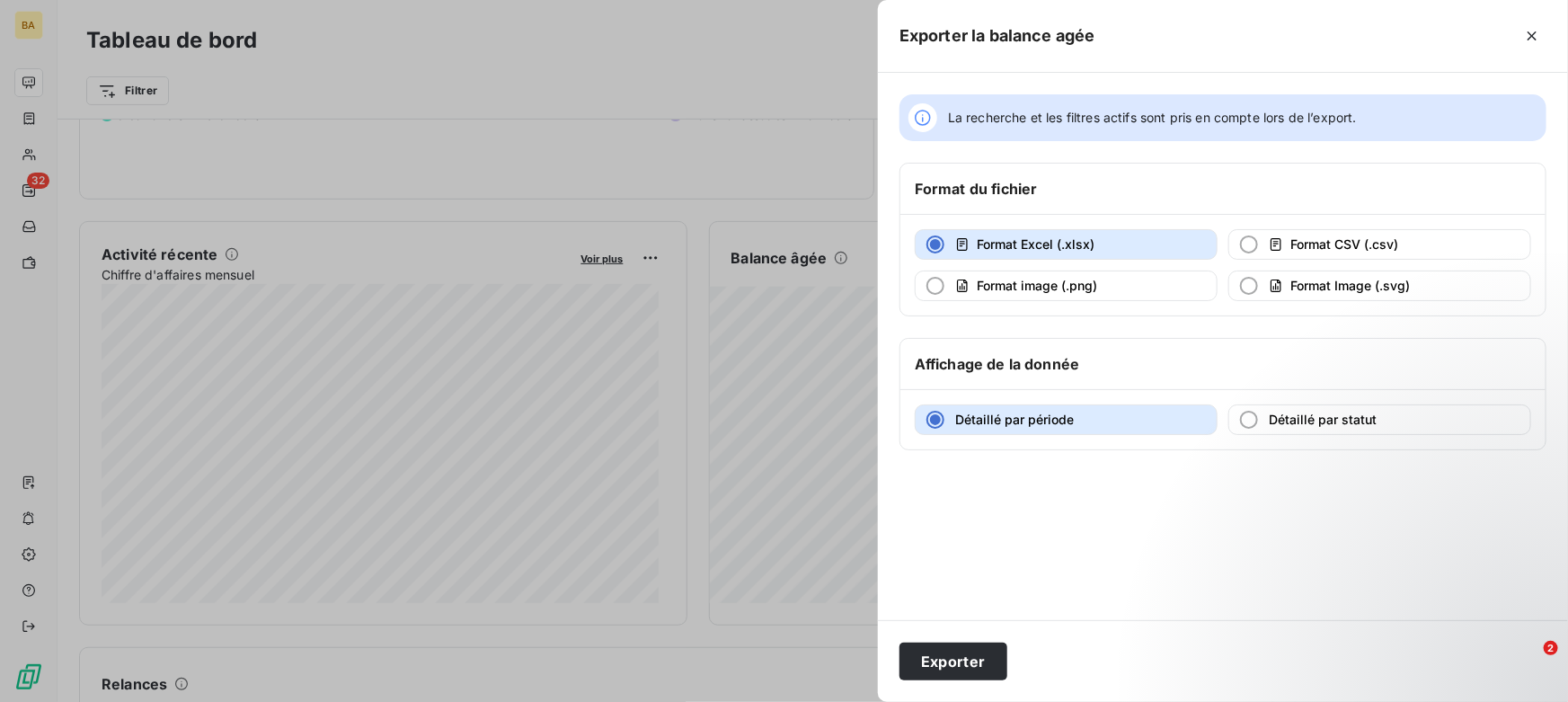
click at [618, 225] on div at bounding box center [784, 351] width 1568 height 702
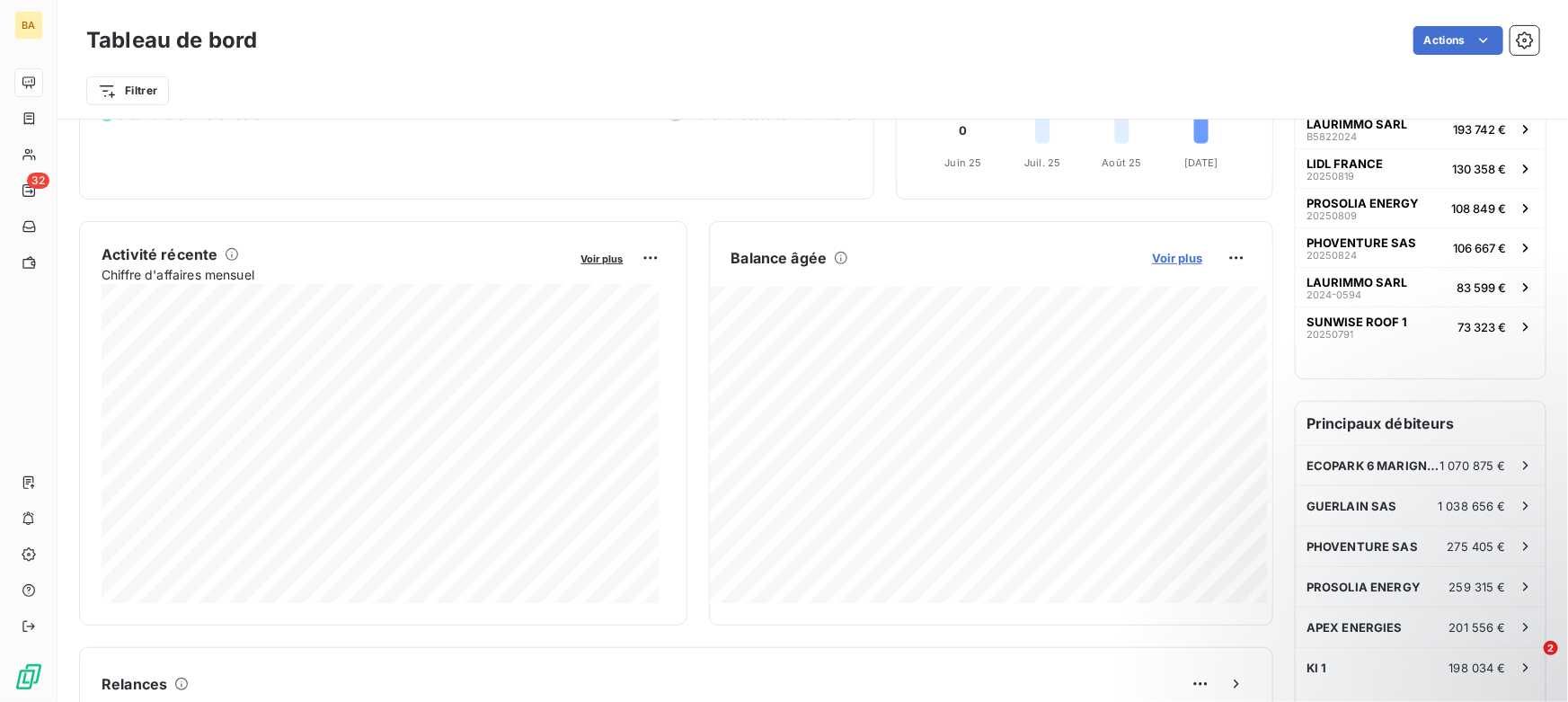
click at [1170, 259] on span "Voir plus" at bounding box center [1177, 257] width 50 height 15
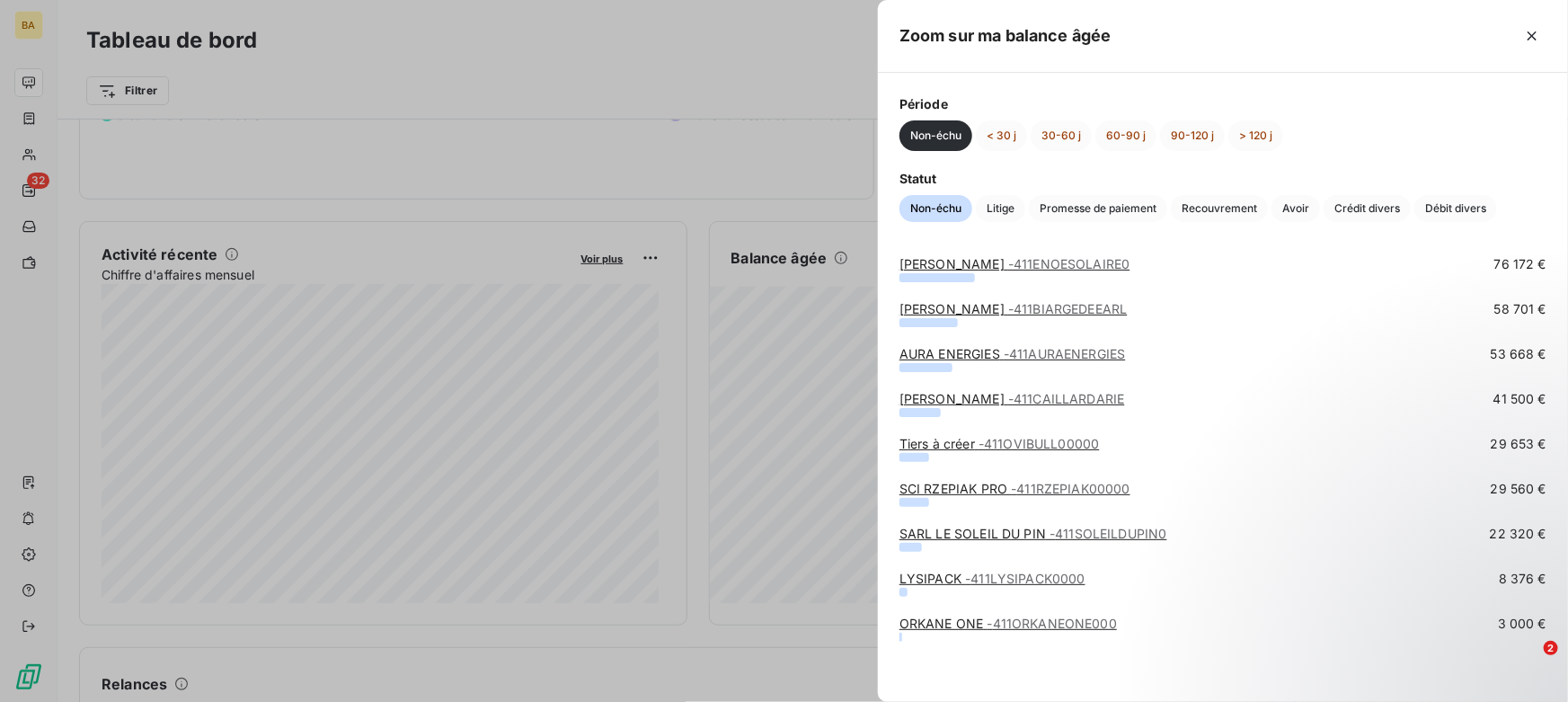
scroll to position [0, 0]
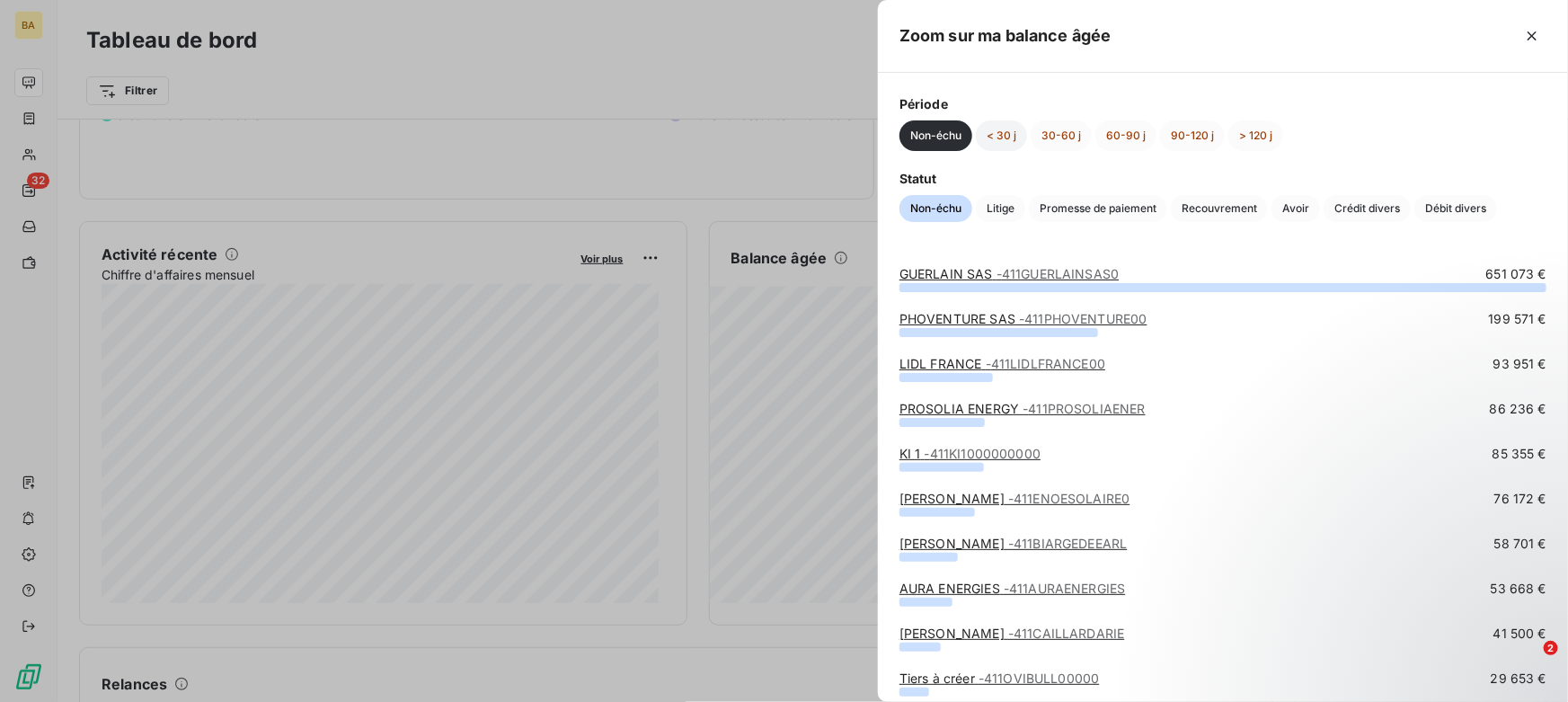
click at [1019, 131] on button "< 30 j" at bounding box center [1002, 135] width 51 height 30
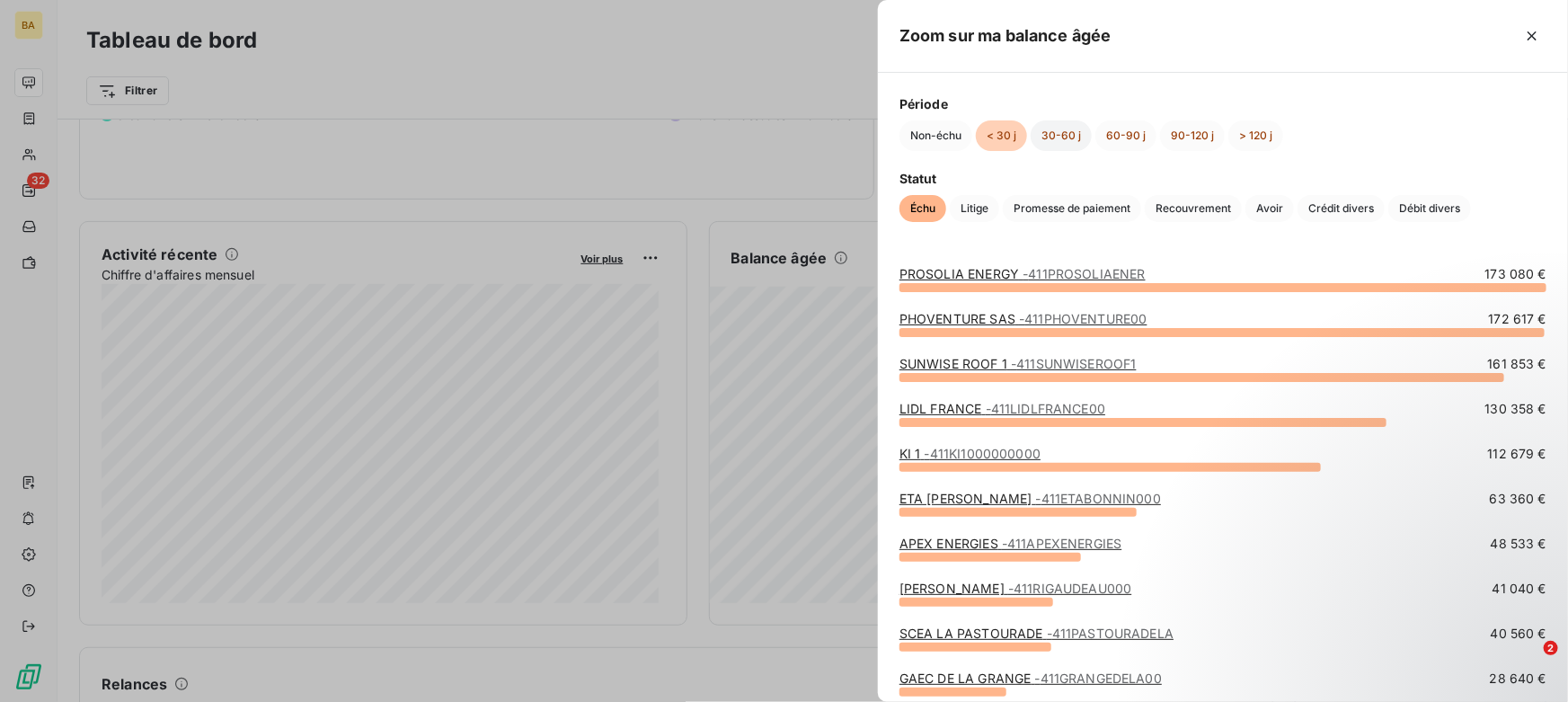
click at [1069, 134] on button "30-60 j" at bounding box center [1061, 135] width 61 height 30
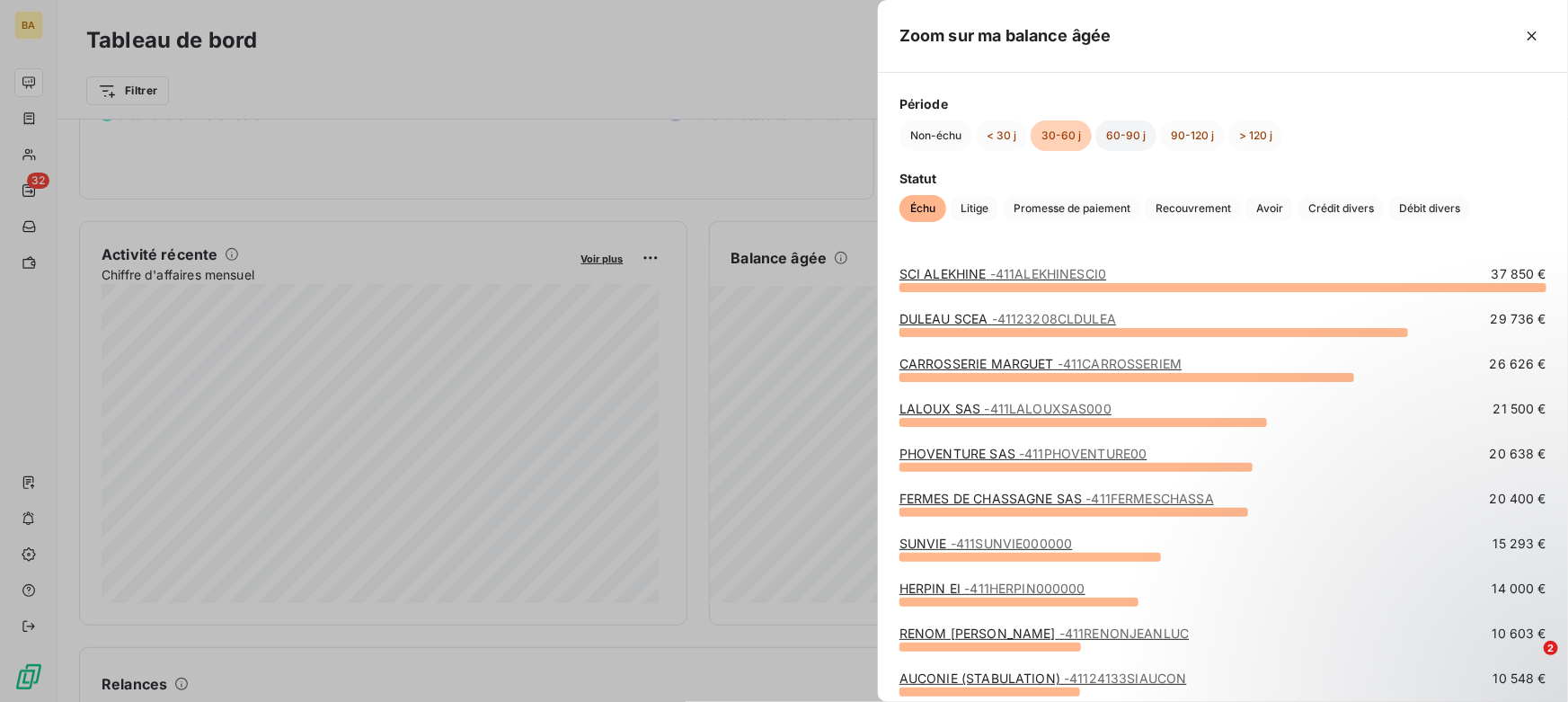
click at [1140, 135] on button "60-90 j" at bounding box center [1126, 135] width 61 height 30
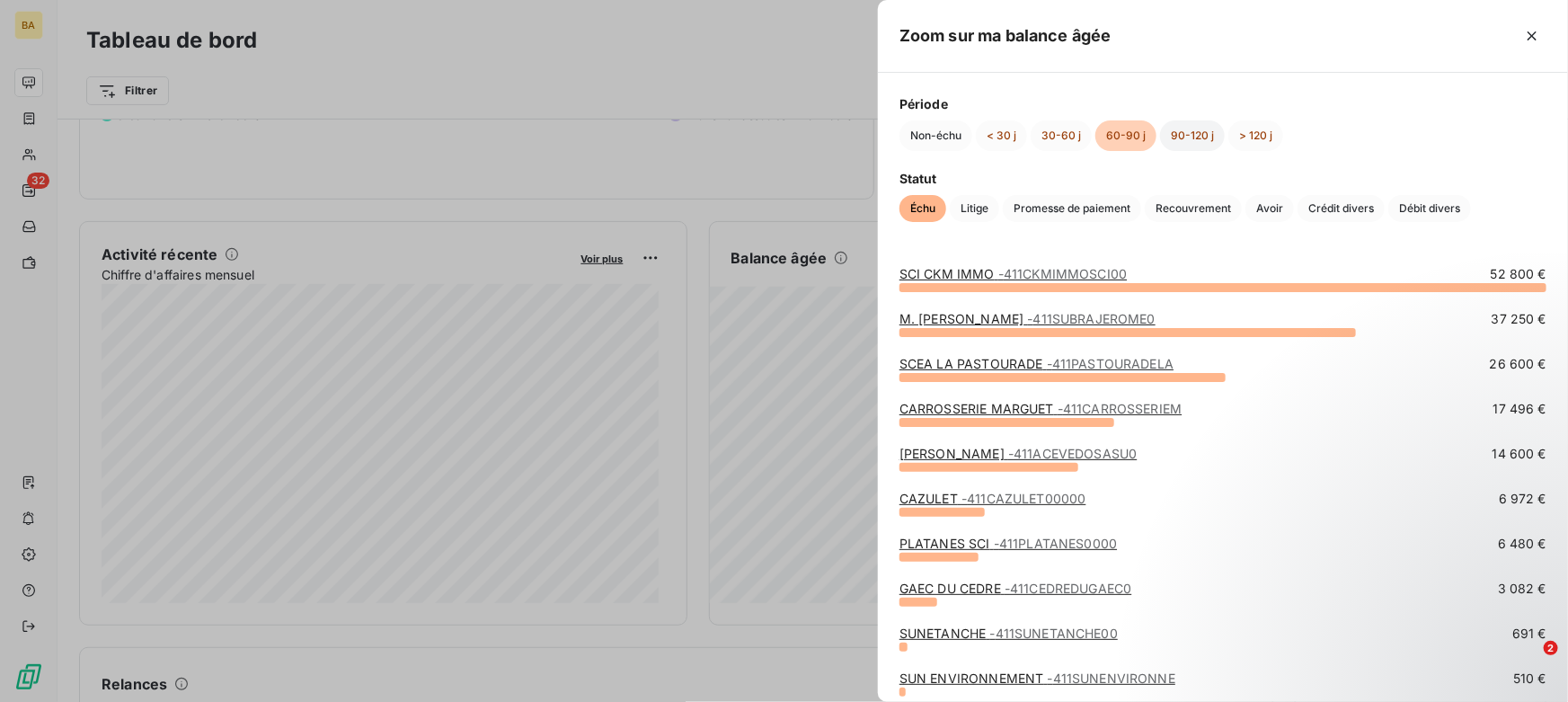
click at [1194, 129] on button "90-120 j" at bounding box center [1193, 135] width 65 height 30
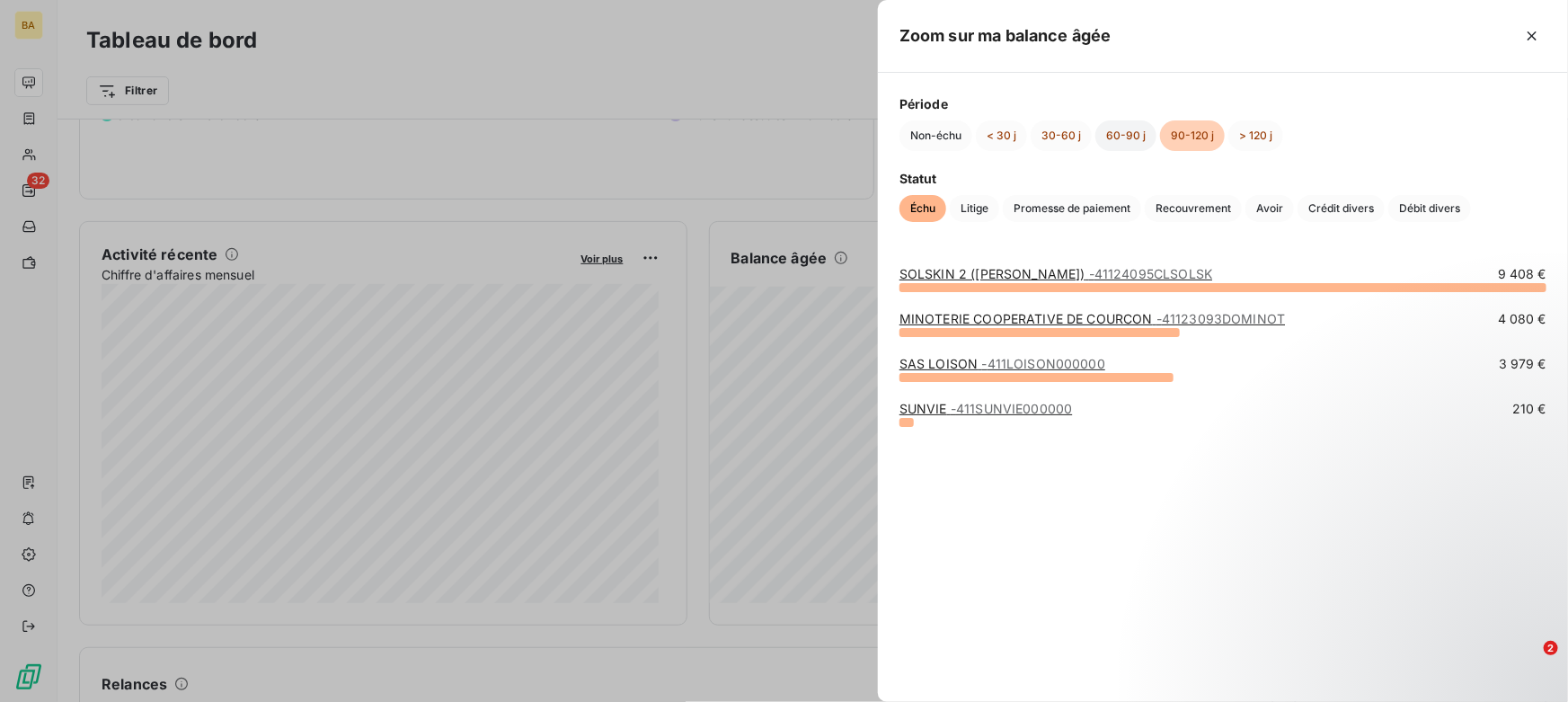
click at [1110, 142] on button "60-90 j" at bounding box center [1126, 135] width 61 height 30
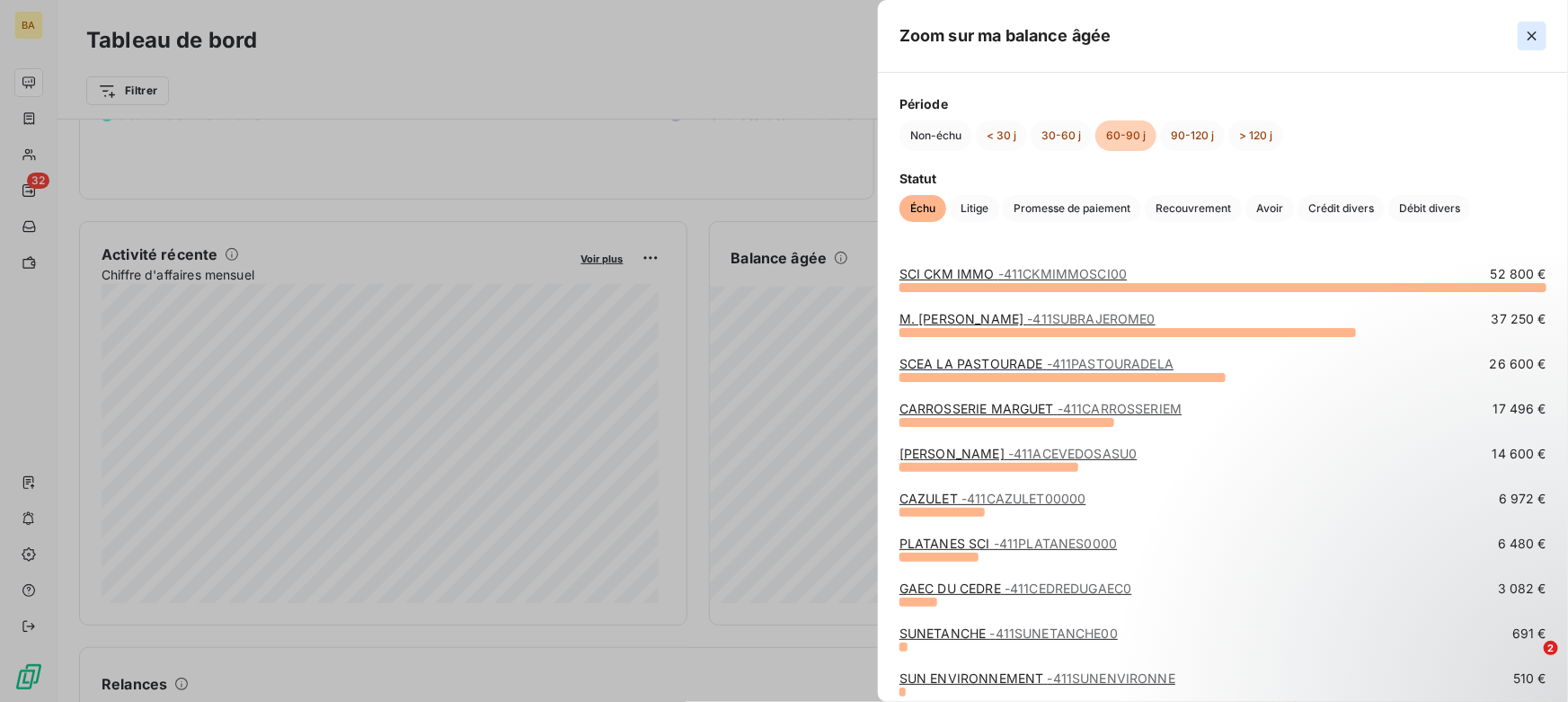
click at [1529, 36] on icon "button" at bounding box center [1533, 35] width 18 height 18
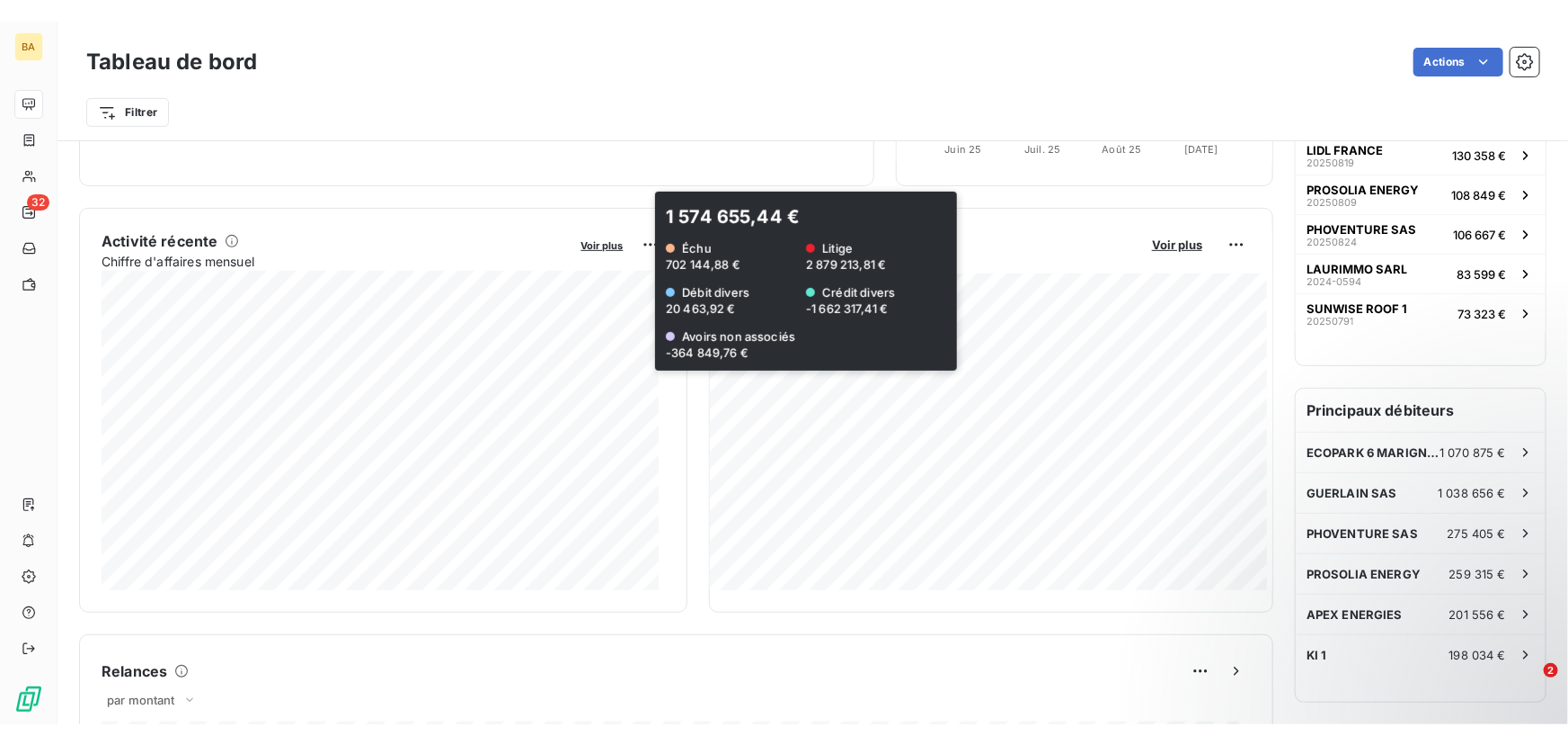
scroll to position [246, 0]
